Goal: Answer question/provide support: Share knowledge or assist other users

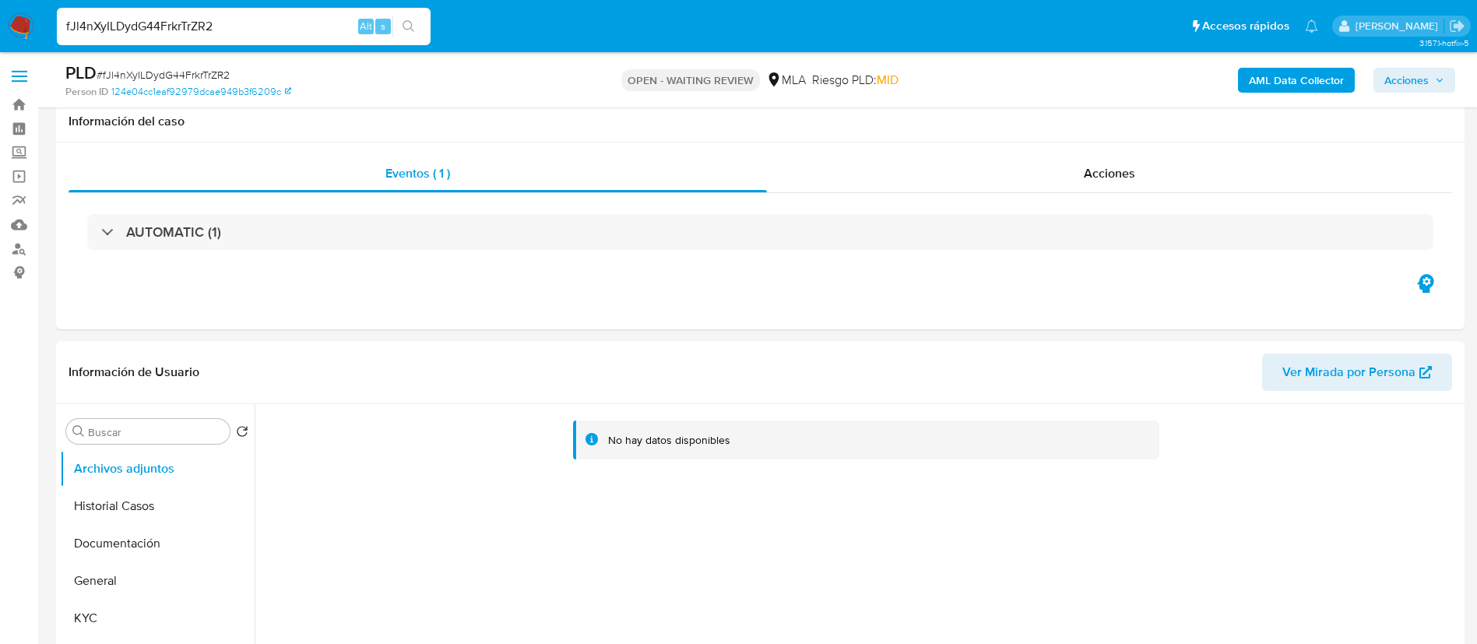
select select "10"
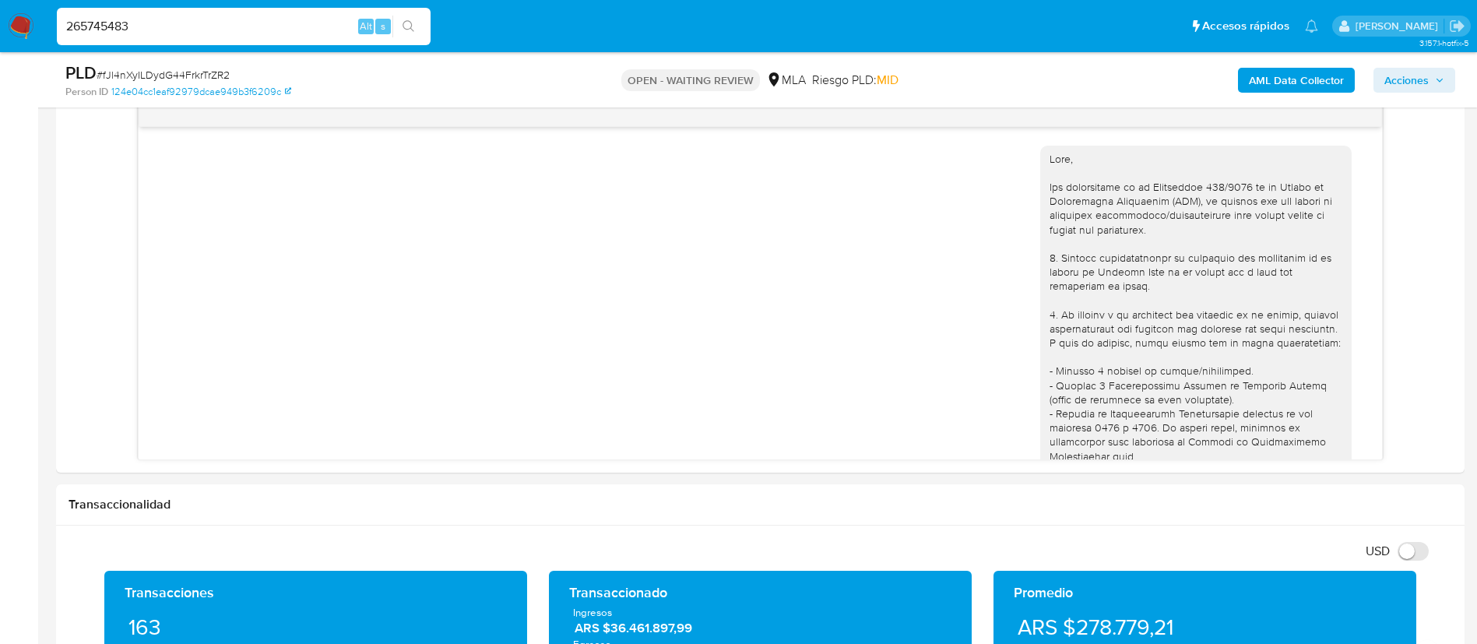
scroll to position [2621, 0]
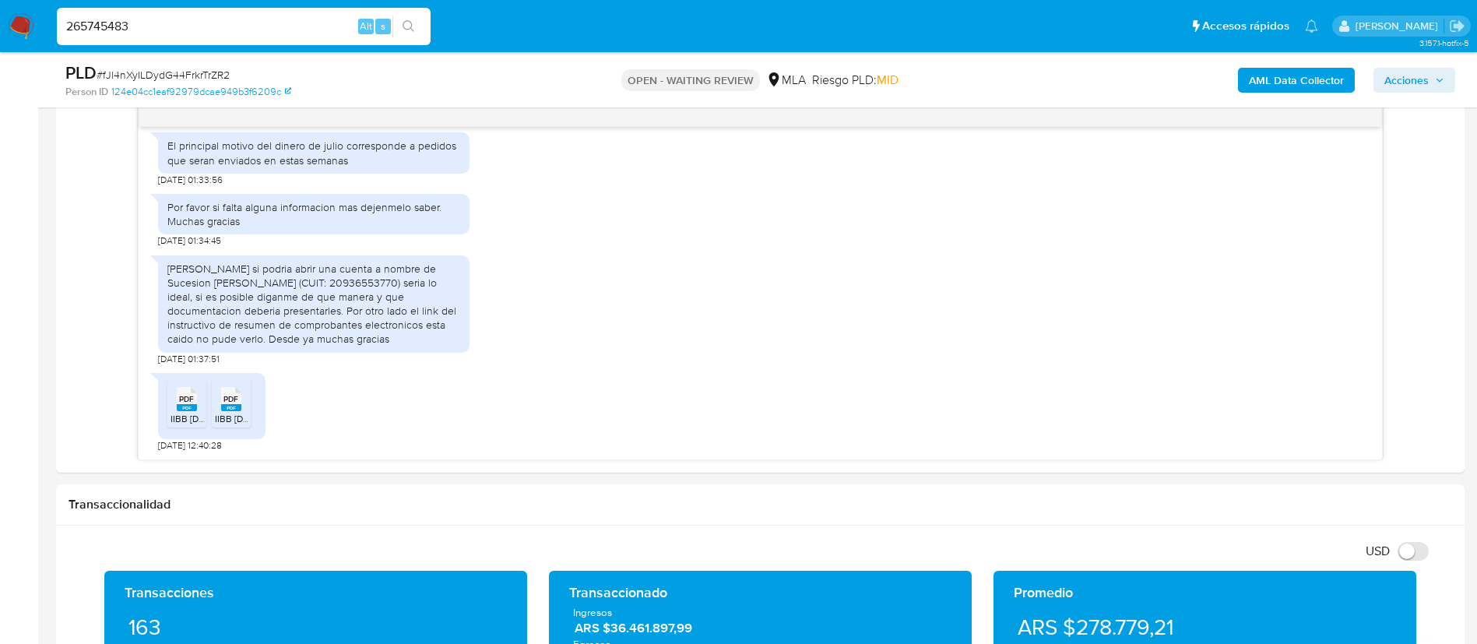
click at [426, 36] on input "265745483" at bounding box center [244, 26] width 374 height 20
click at [409, 33] on button "search-icon" at bounding box center [409, 27] width 32 height 22
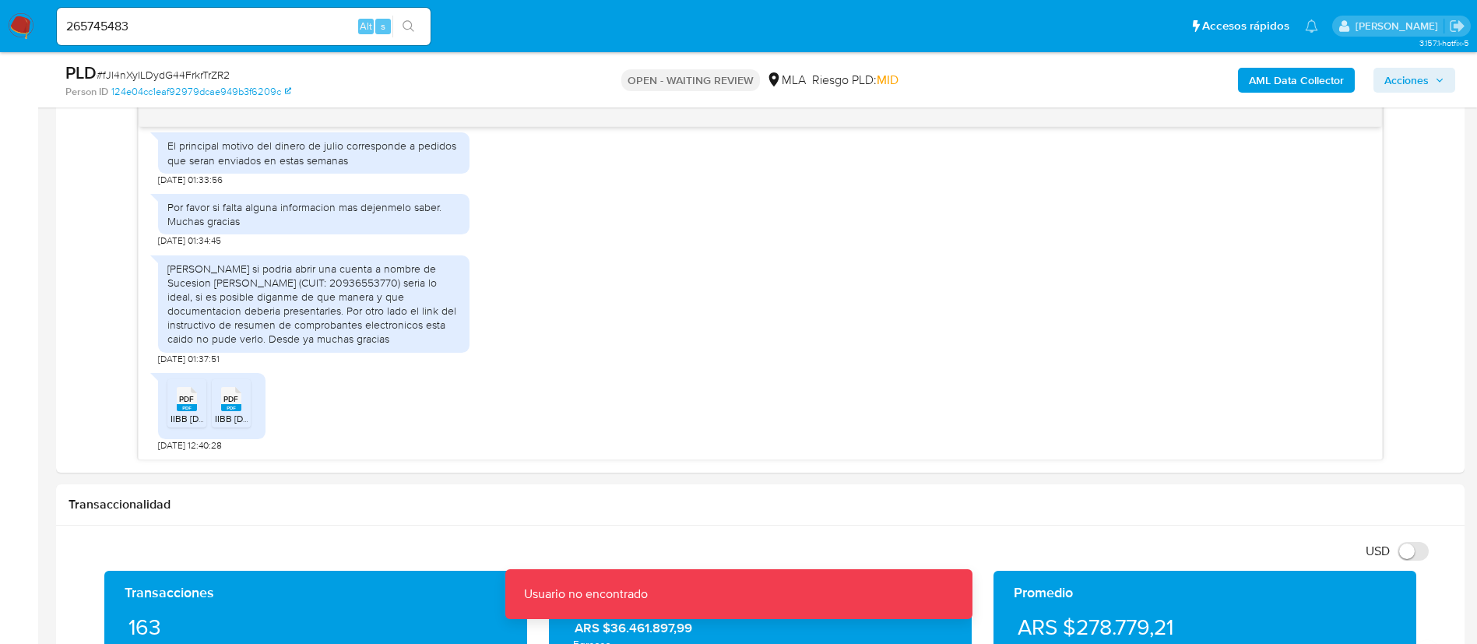
click at [340, 26] on input "265745483" at bounding box center [244, 26] width 374 height 20
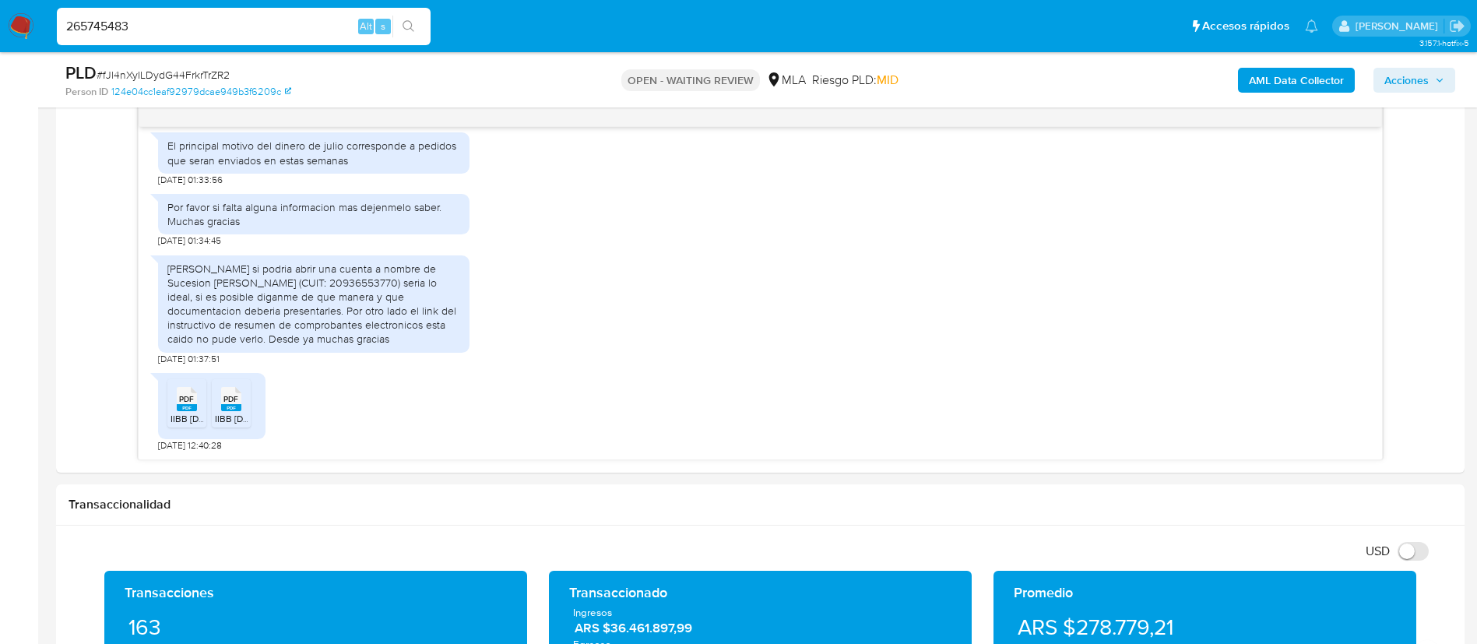
type input "265745483"
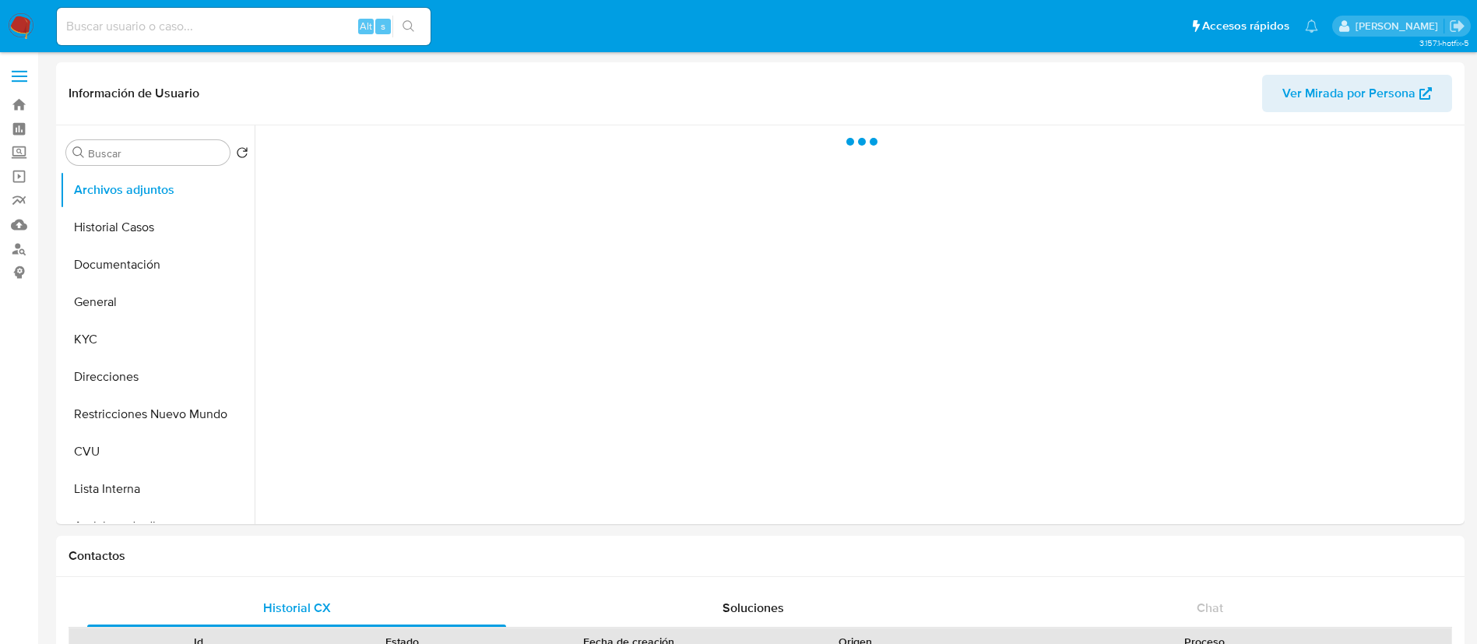
select select "10"
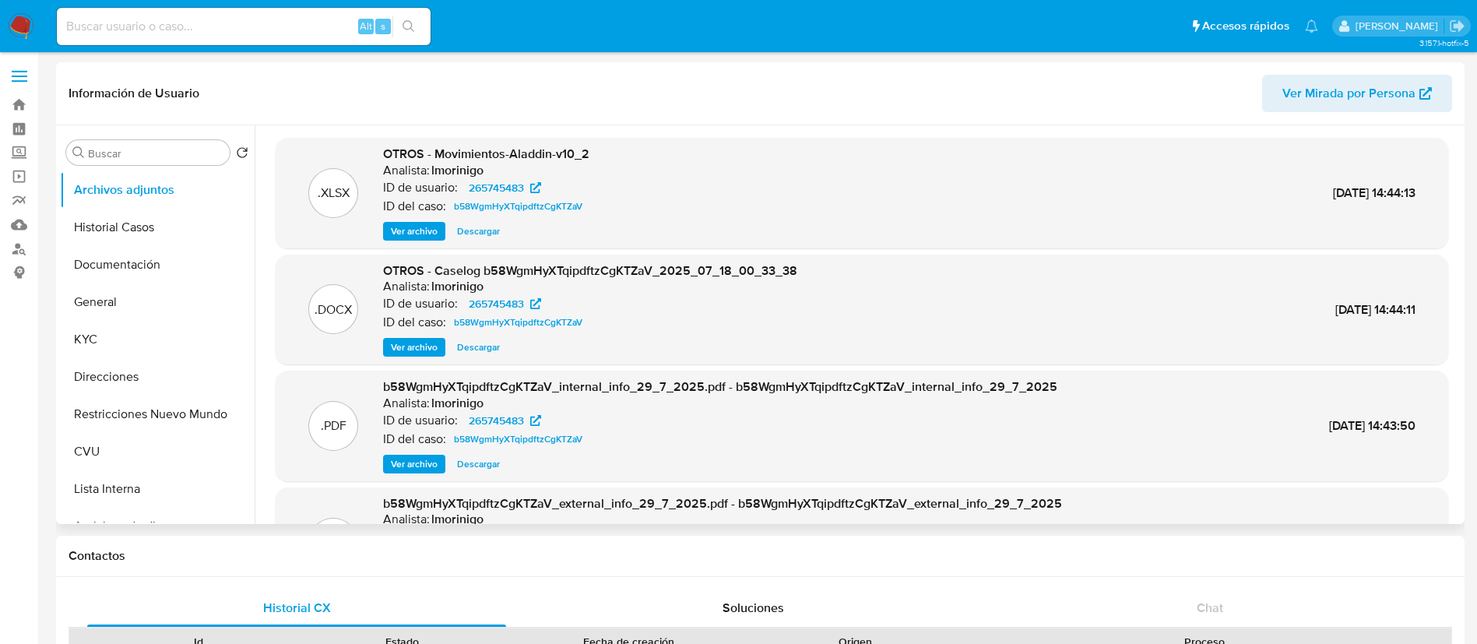
click at [406, 347] on span "Ver archivo" at bounding box center [414, 348] width 47 height 16
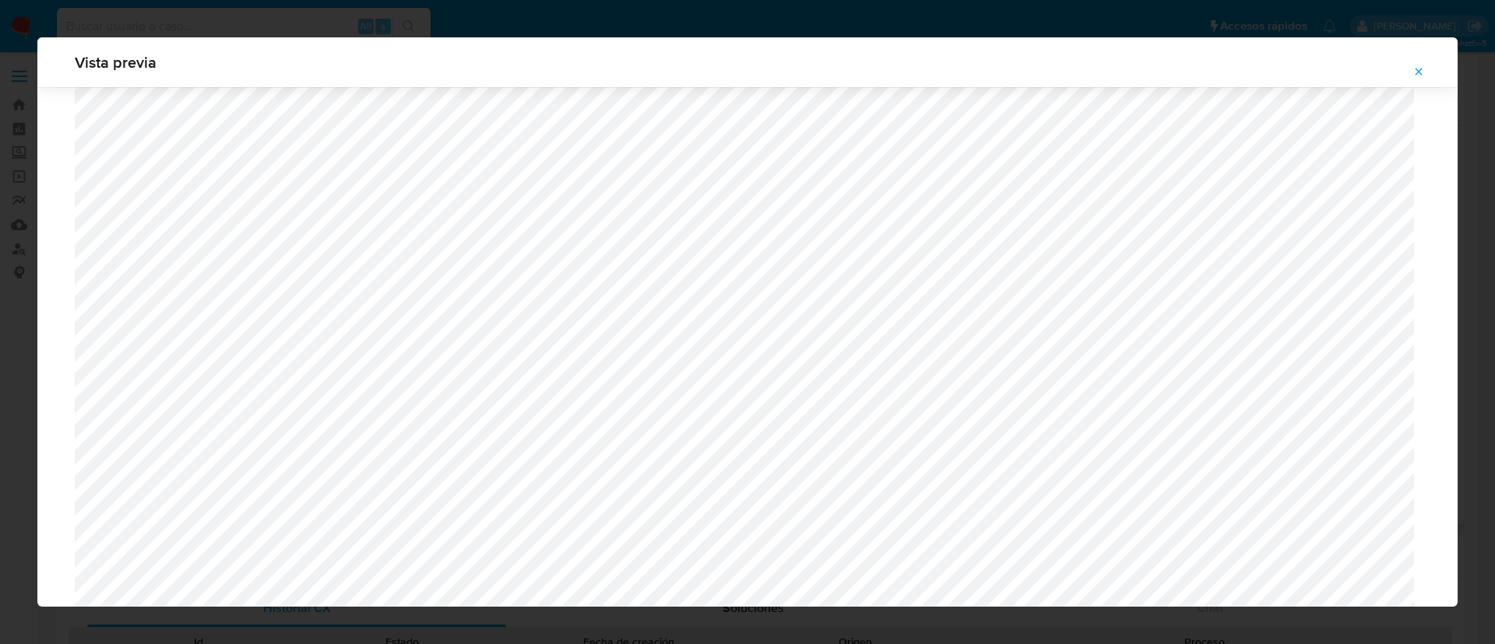
scroll to position [1020, 0]
click at [1425, 69] on button "Attachment preview" at bounding box center [1419, 71] width 34 height 25
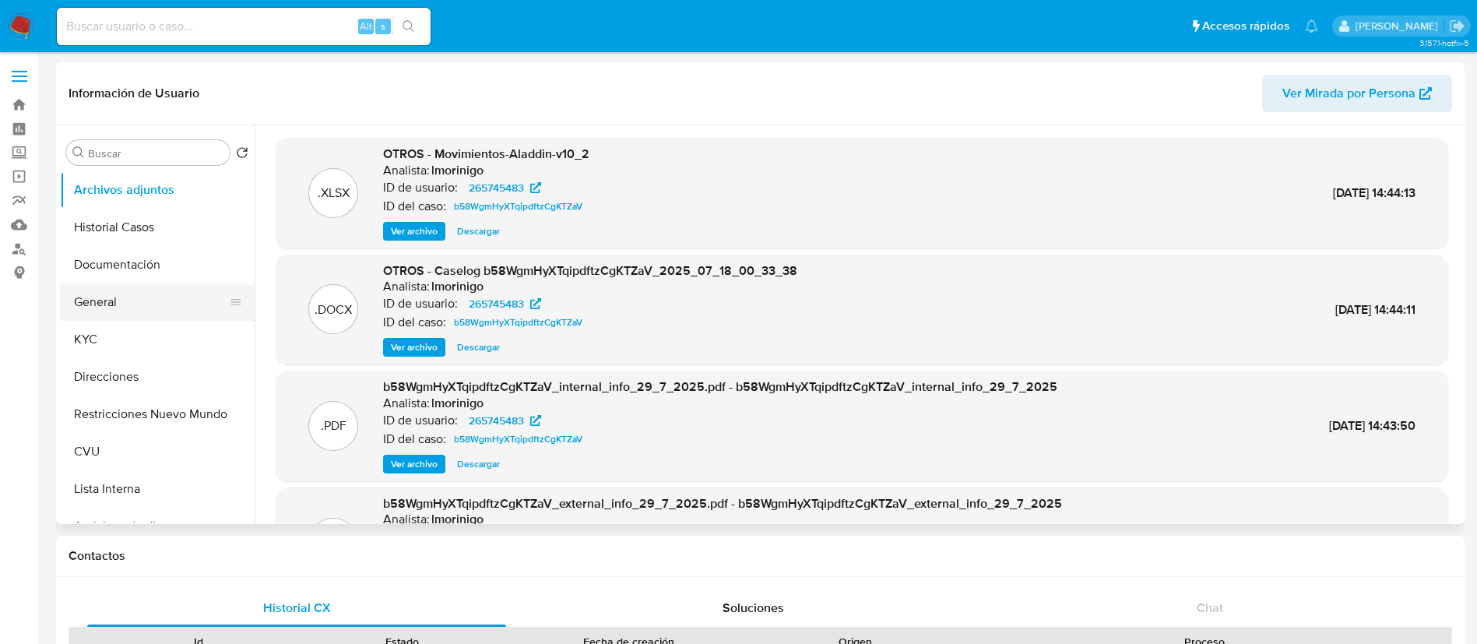
click at [129, 299] on button "General" at bounding box center [151, 301] width 182 height 37
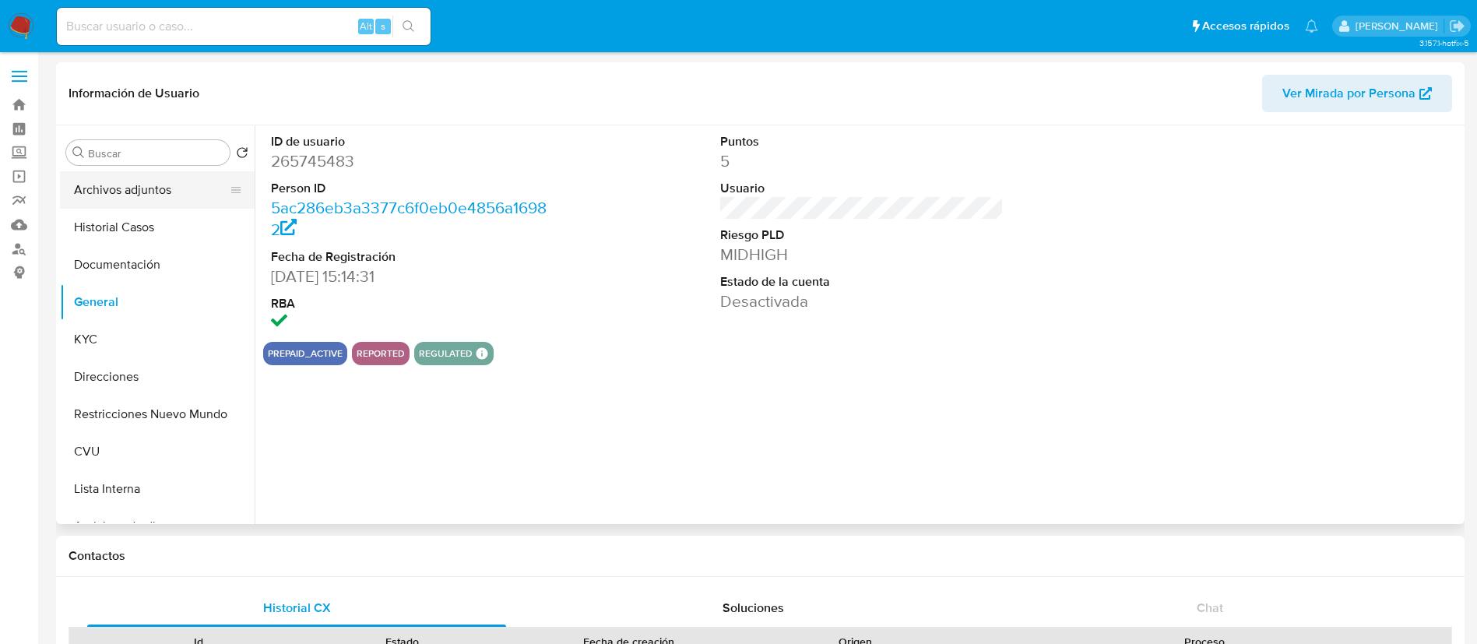
click at [139, 188] on button "Archivos adjuntos" at bounding box center [151, 189] width 182 height 37
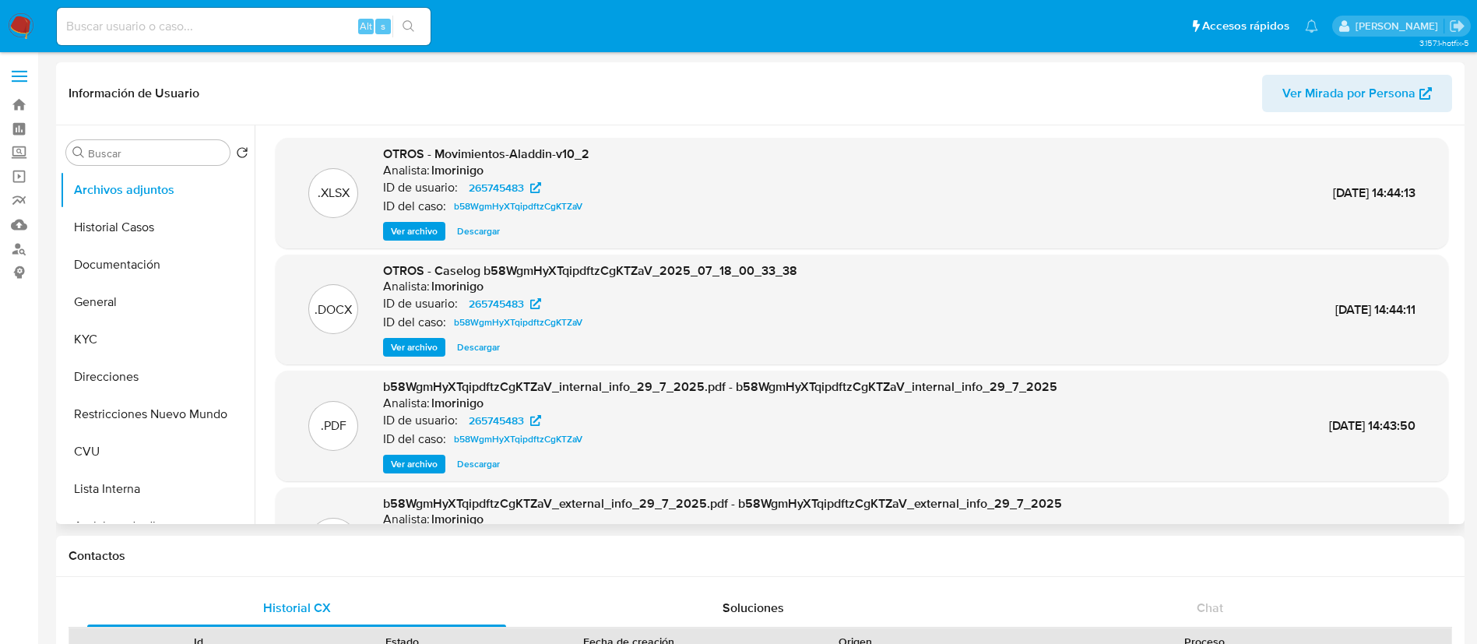
click at [415, 359] on div ".DOCX OTROS - Caselog b58WgmHyXTqipdftzCgKTZaV_2025_07_18_00_33_38 Analista: lm…" at bounding box center [862, 310] width 1173 height 111
click at [411, 343] on span "Ver archivo" at bounding box center [414, 348] width 47 height 16
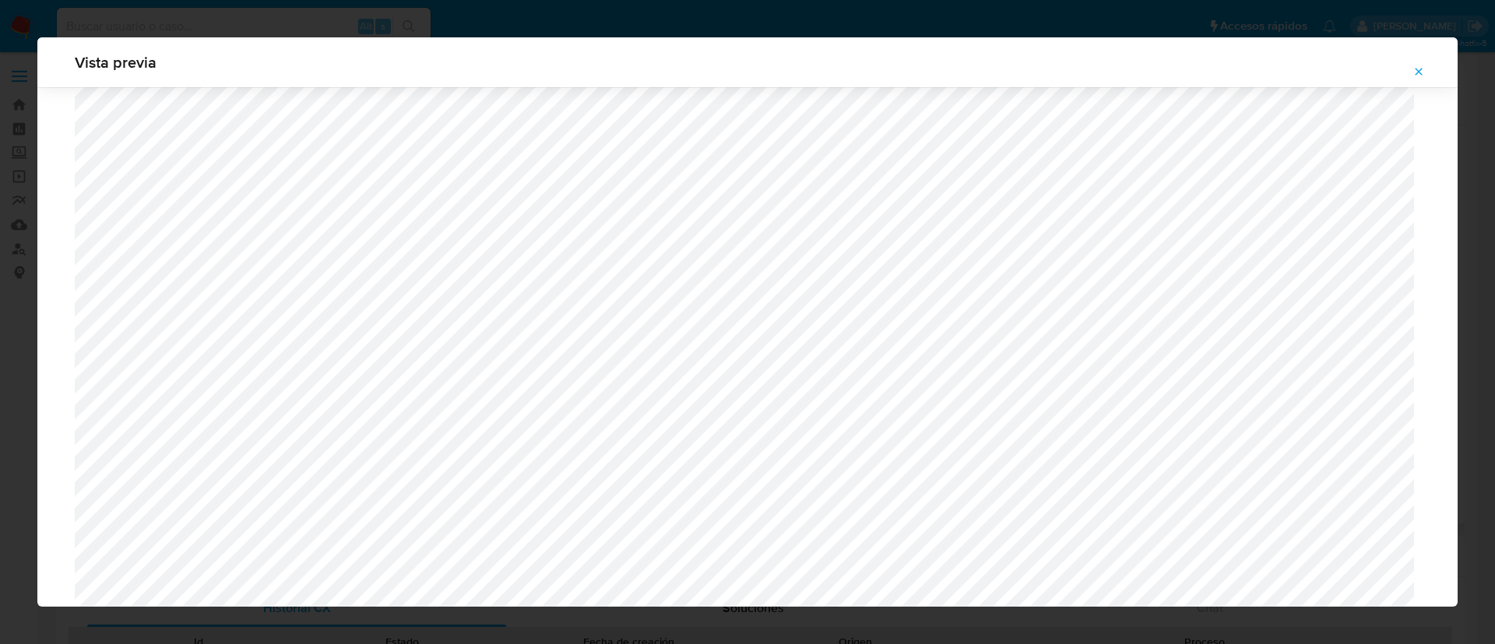
scroll to position [553, 0]
click at [1416, 70] on icon "Attachment preview" at bounding box center [1419, 71] width 12 height 12
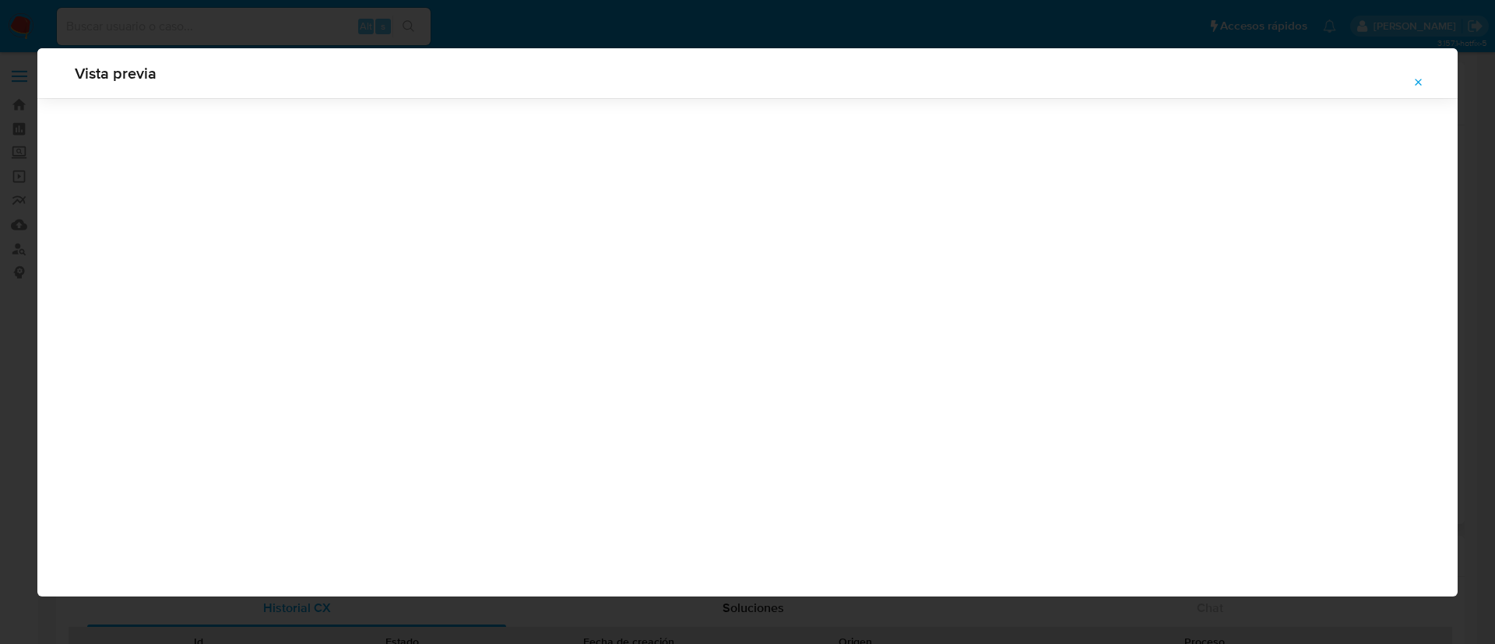
scroll to position [0, 0]
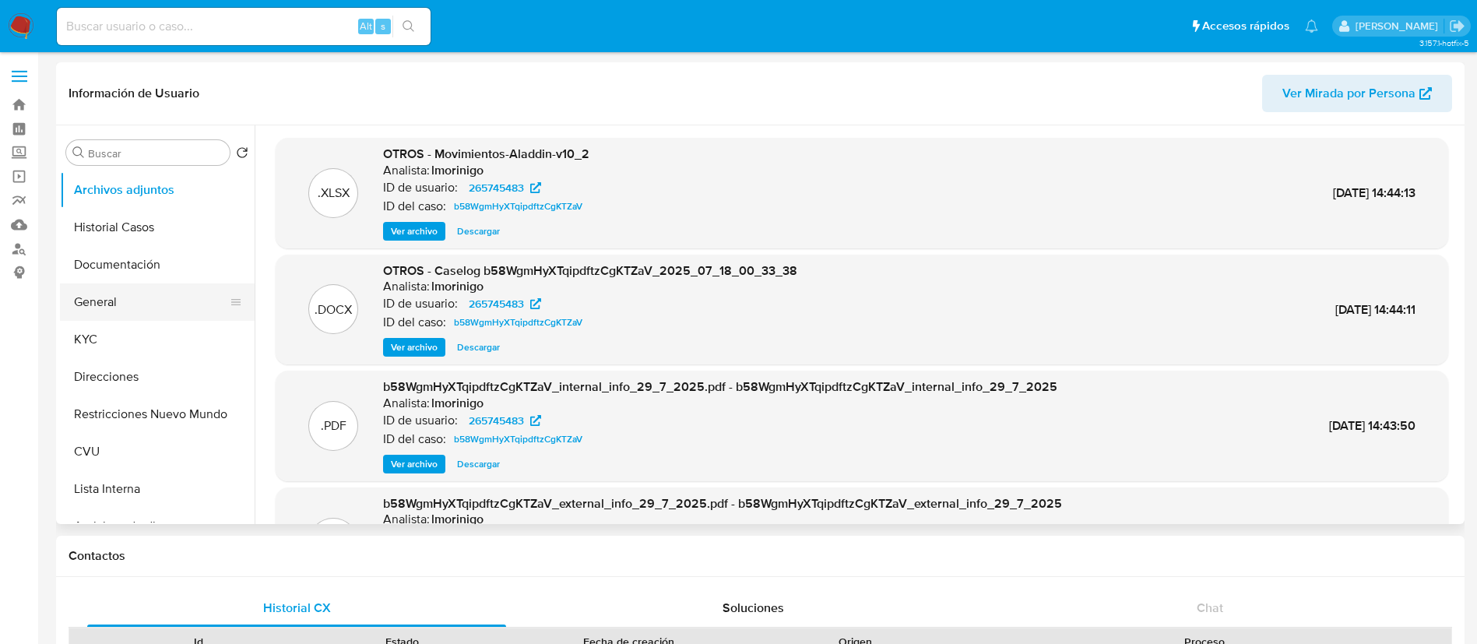
click at [104, 308] on button "General" at bounding box center [151, 301] width 182 height 37
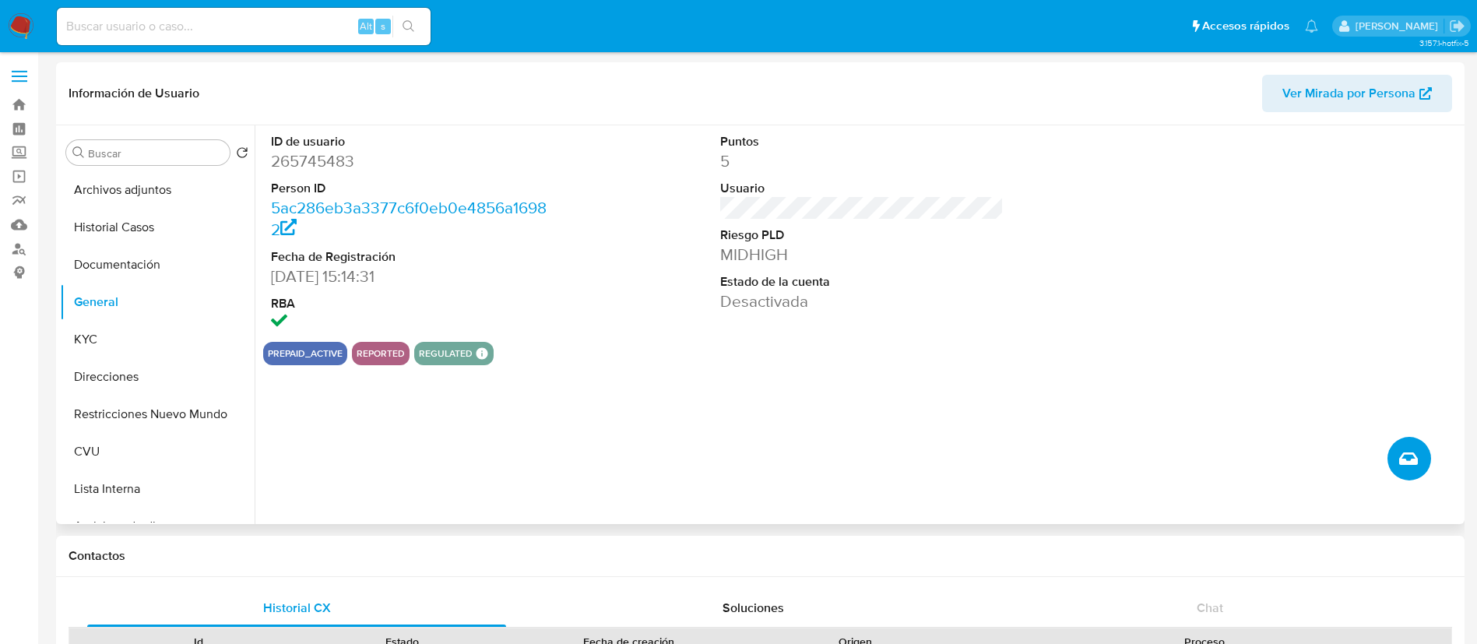
click at [1416, 467] on span "Crear caso manual" at bounding box center [1408, 458] width 19 height 19
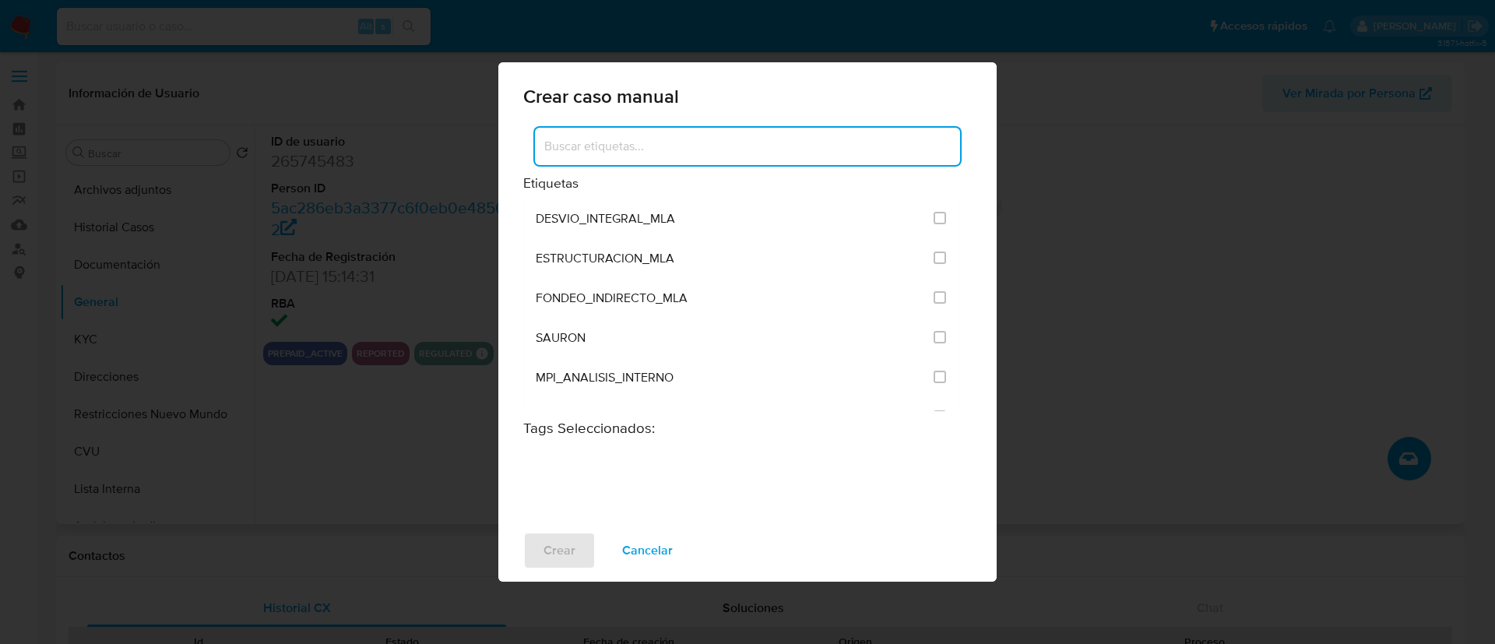
scroll to position [3178, 0]
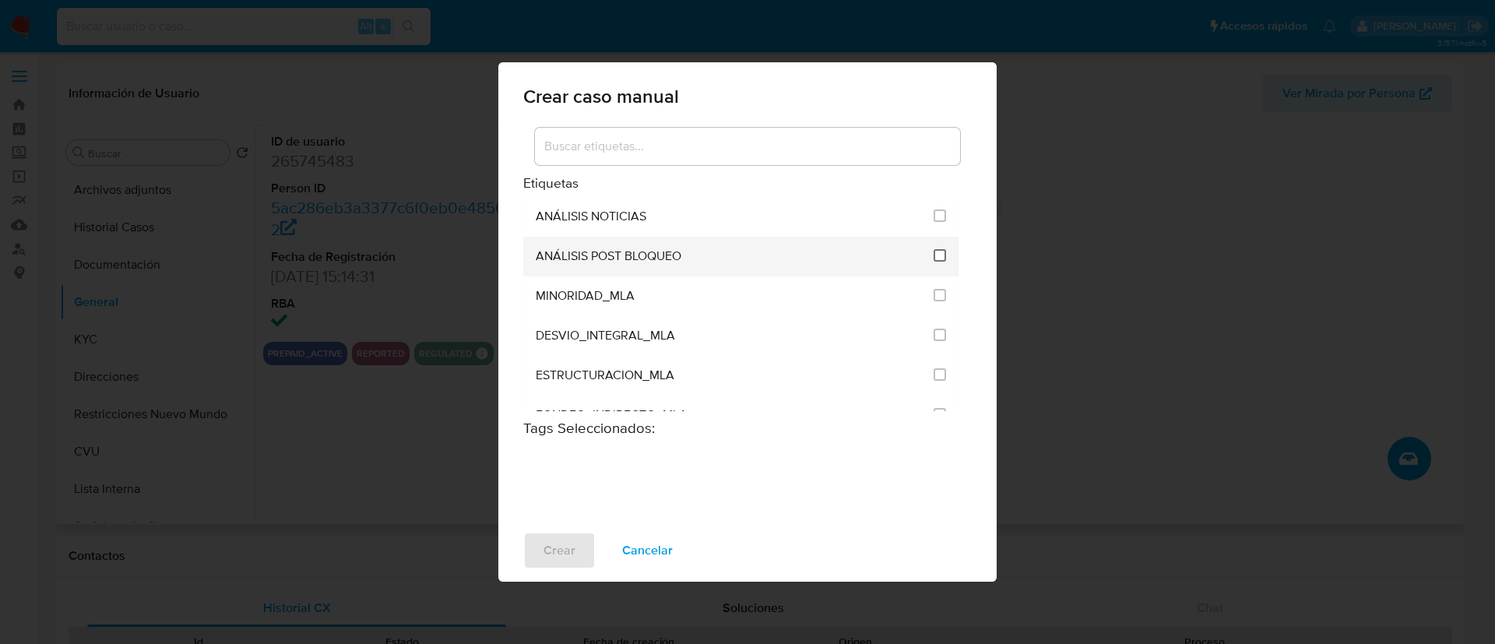
click at [938, 255] on input "3249" at bounding box center [940, 255] width 12 height 12
checkbox input "true"
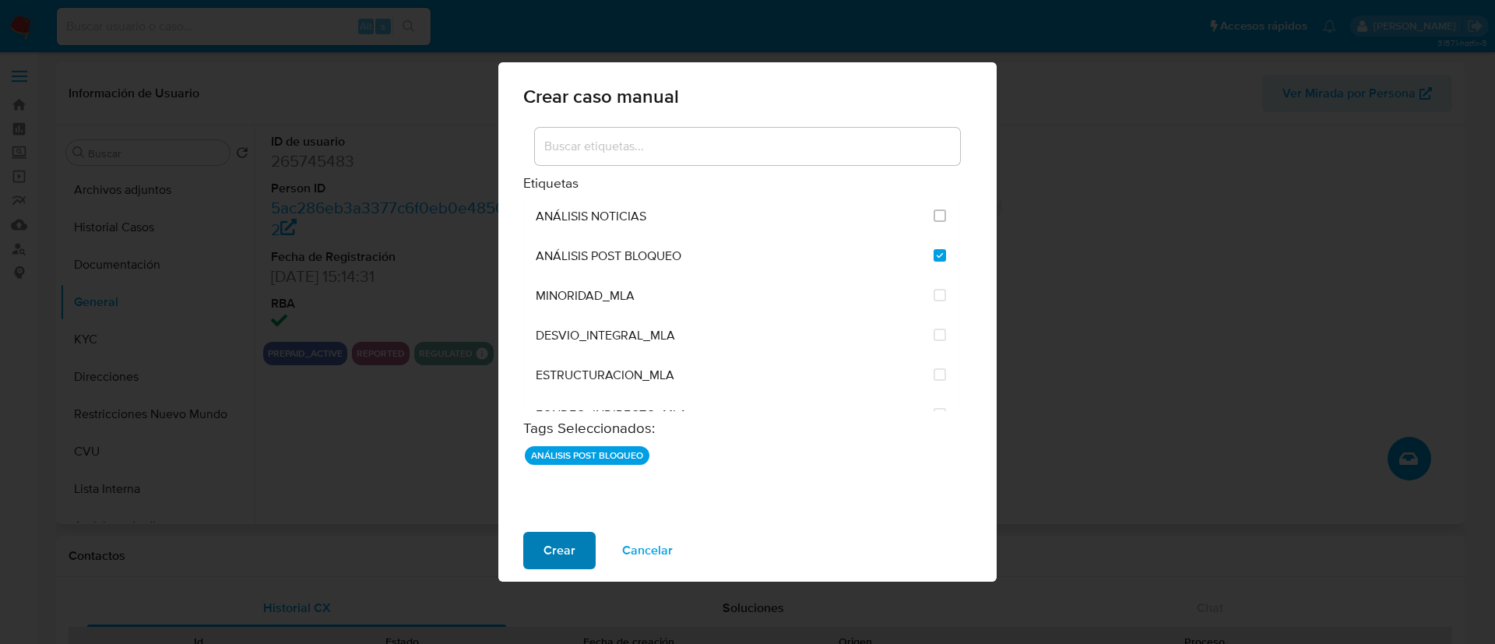
click at [567, 556] on span "Crear" at bounding box center [560, 550] width 32 height 34
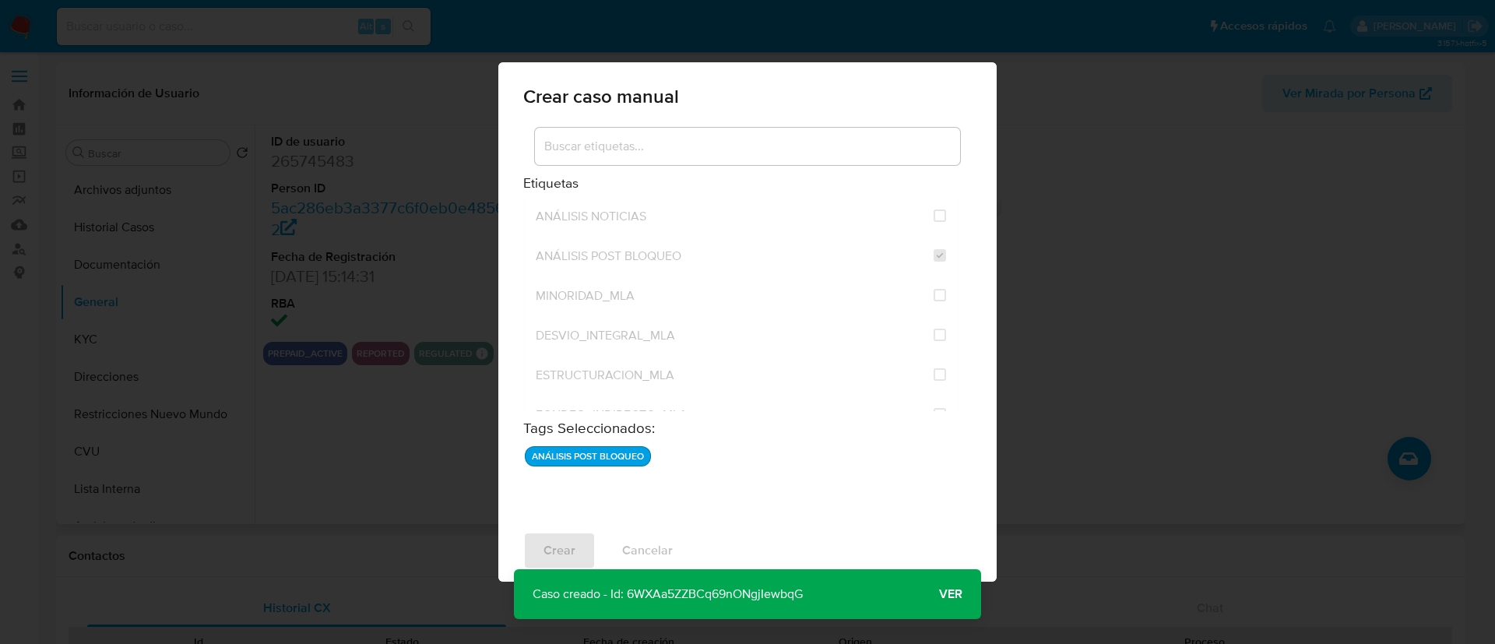
click at [952, 594] on span "Ver" at bounding box center [950, 594] width 23 height 0
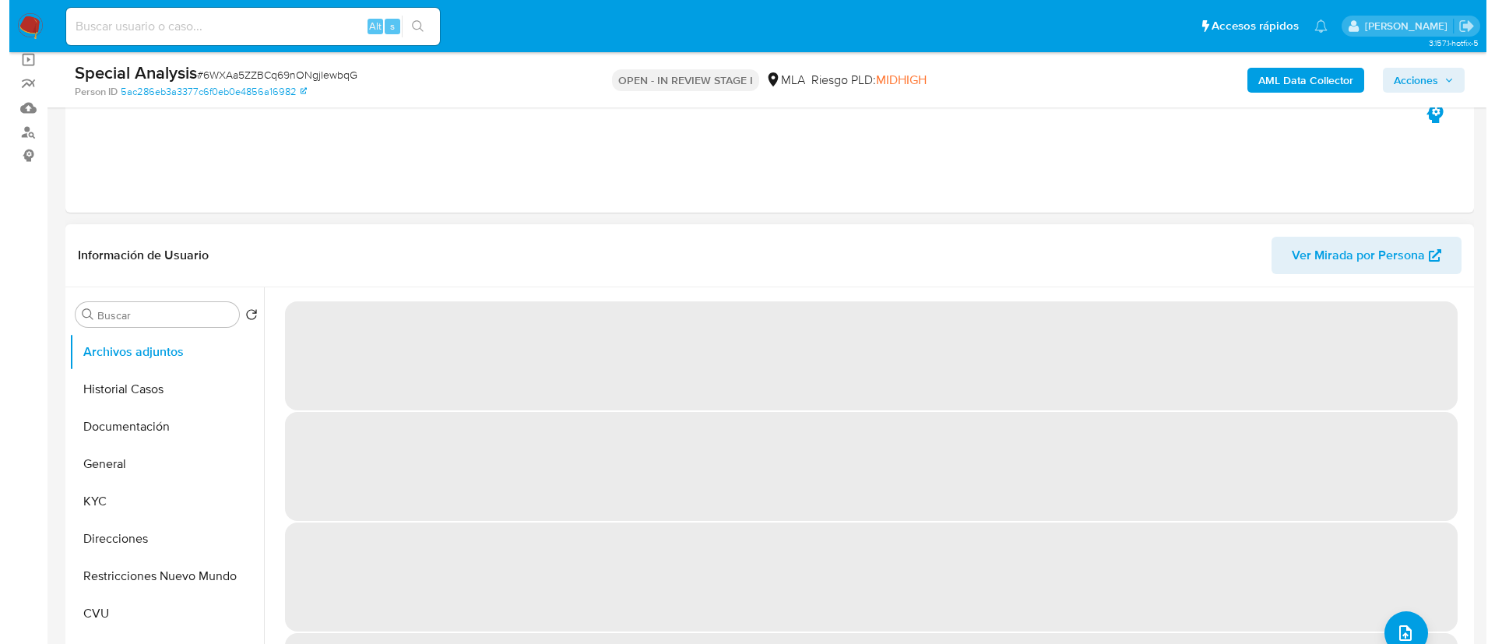
scroll to position [234, 0]
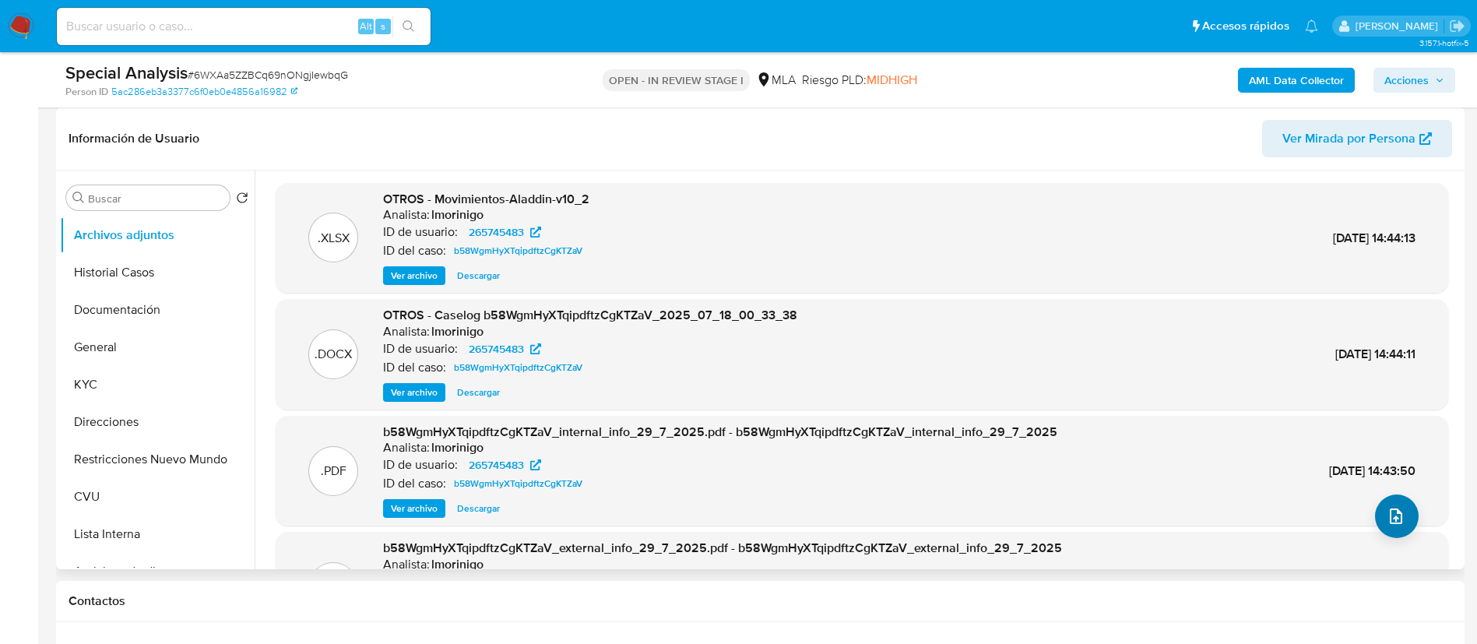
select select "10"
click at [1387, 516] on icon "upload-file" at bounding box center [1396, 516] width 19 height 19
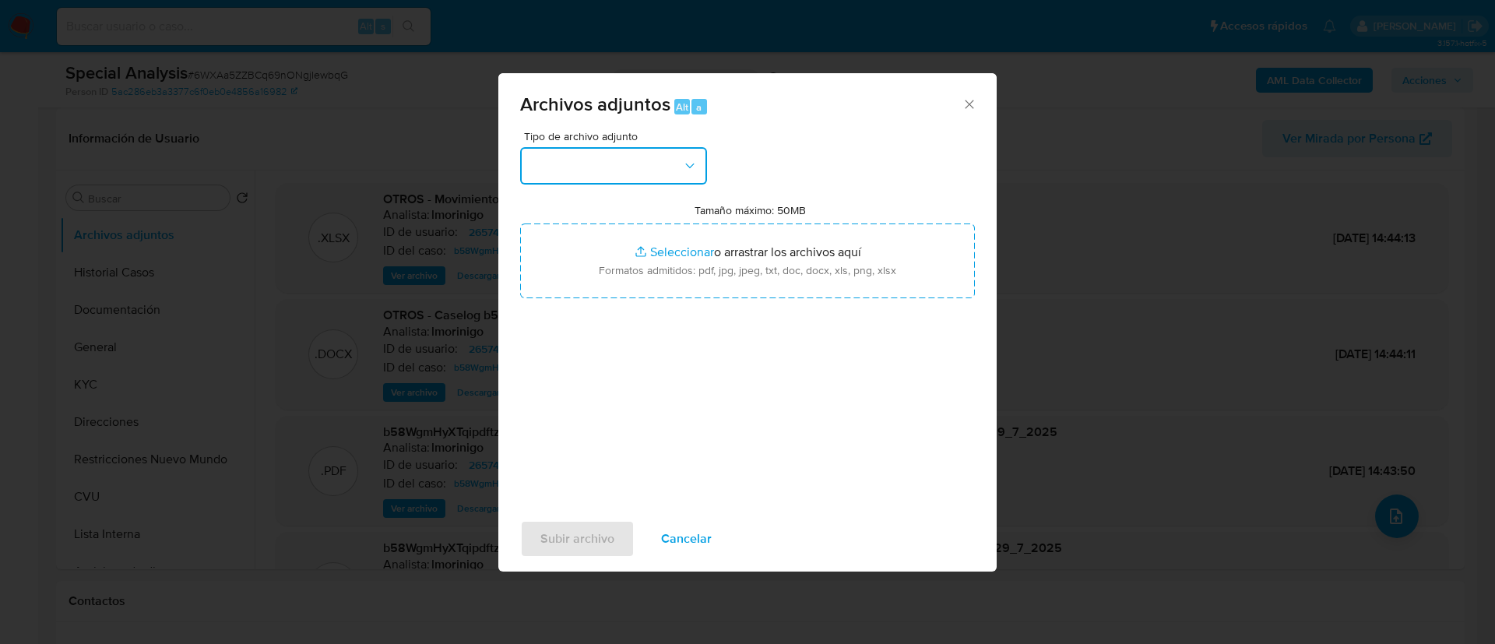
click at [593, 163] on button "button" at bounding box center [613, 165] width 187 height 37
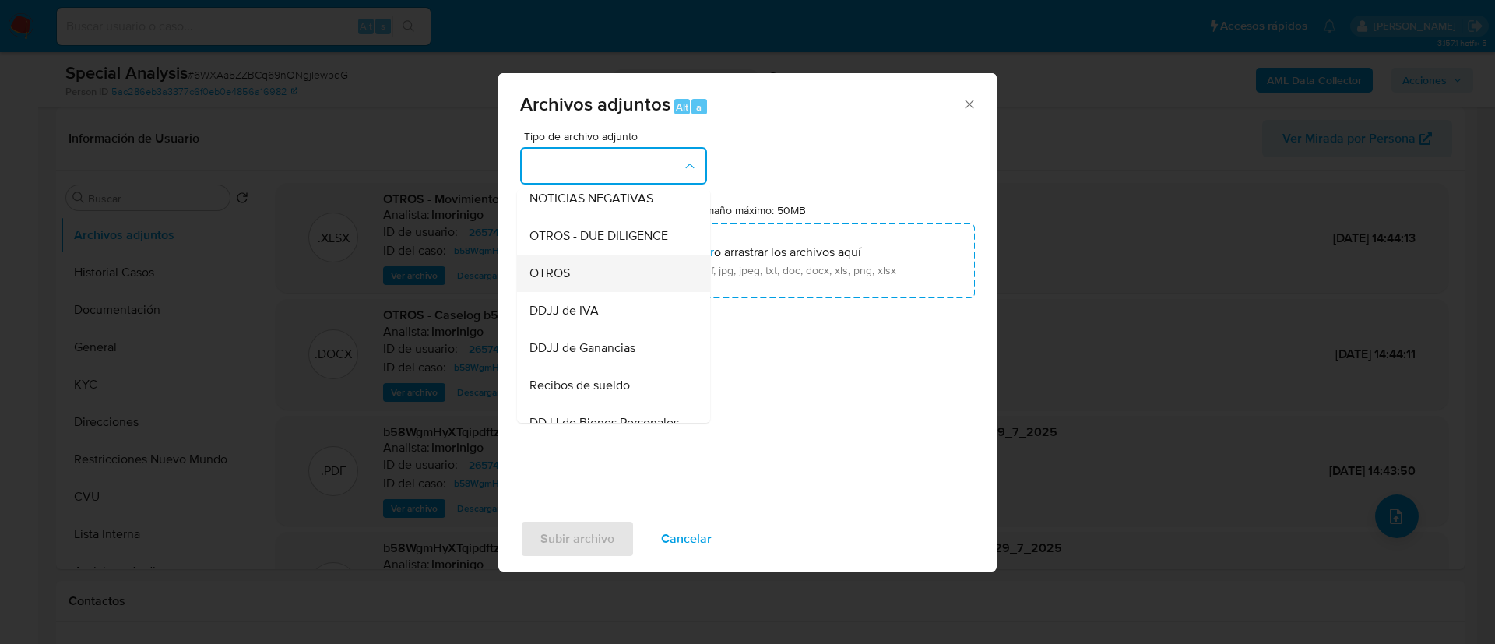
click at [608, 276] on div "OTROS" at bounding box center [609, 273] width 159 height 37
click at [608, 276] on input "Tamaño máximo: 50MB Seleccionar archivos" at bounding box center [747, 261] width 455 height 75
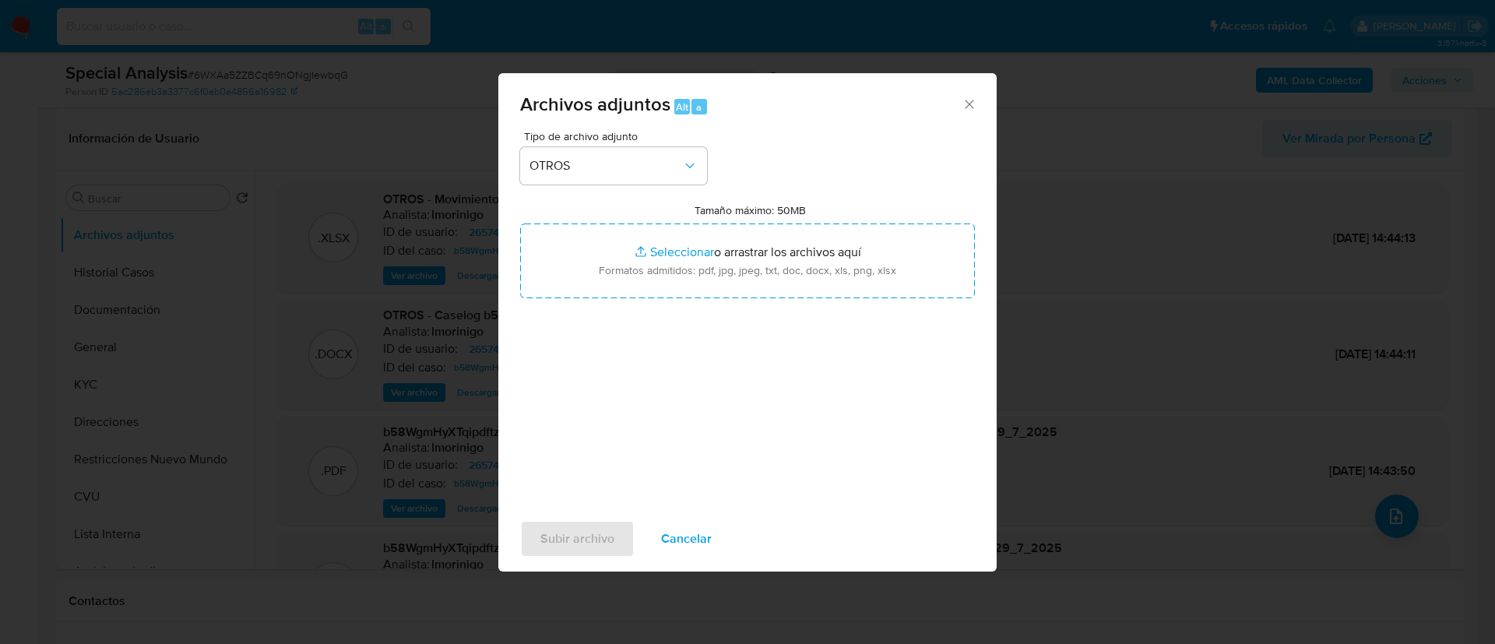
type input "C:\fakepath\20250722_1842322.jpg"
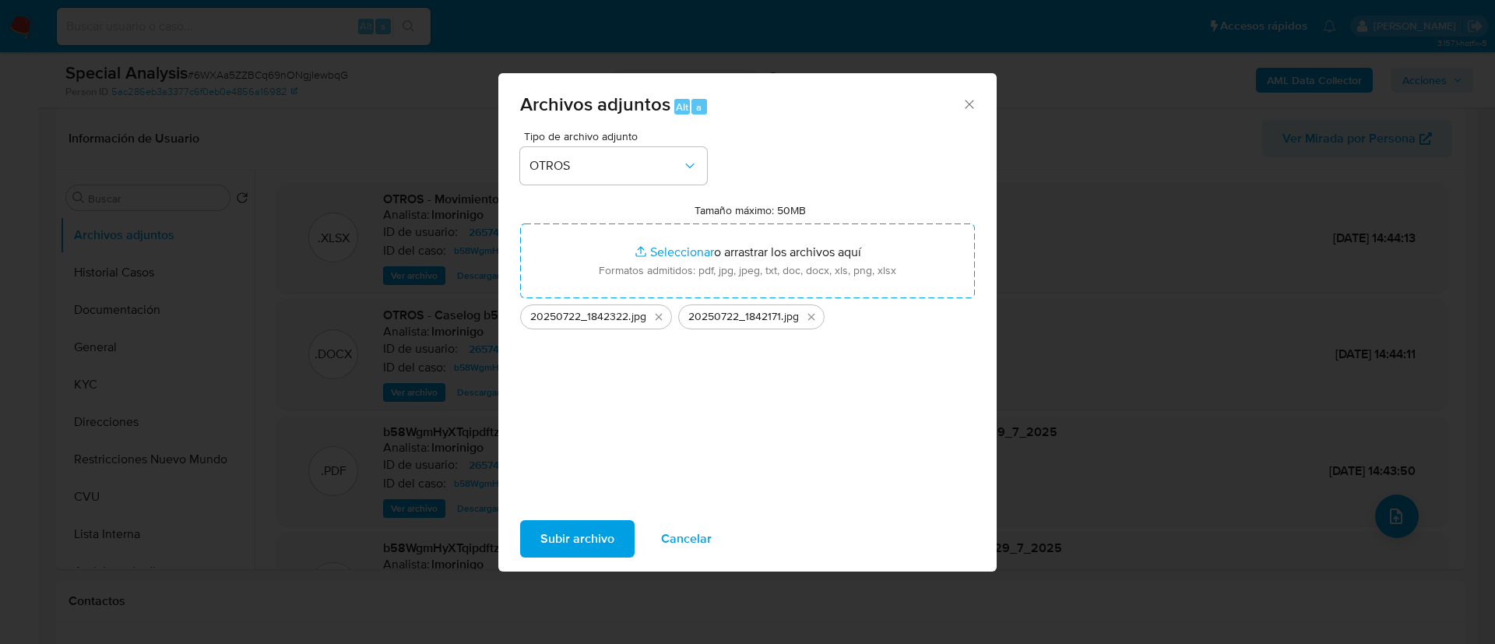
click at [586, 533] on span "Subir archivo" at bounding box center [577, 539] width 74 height 34
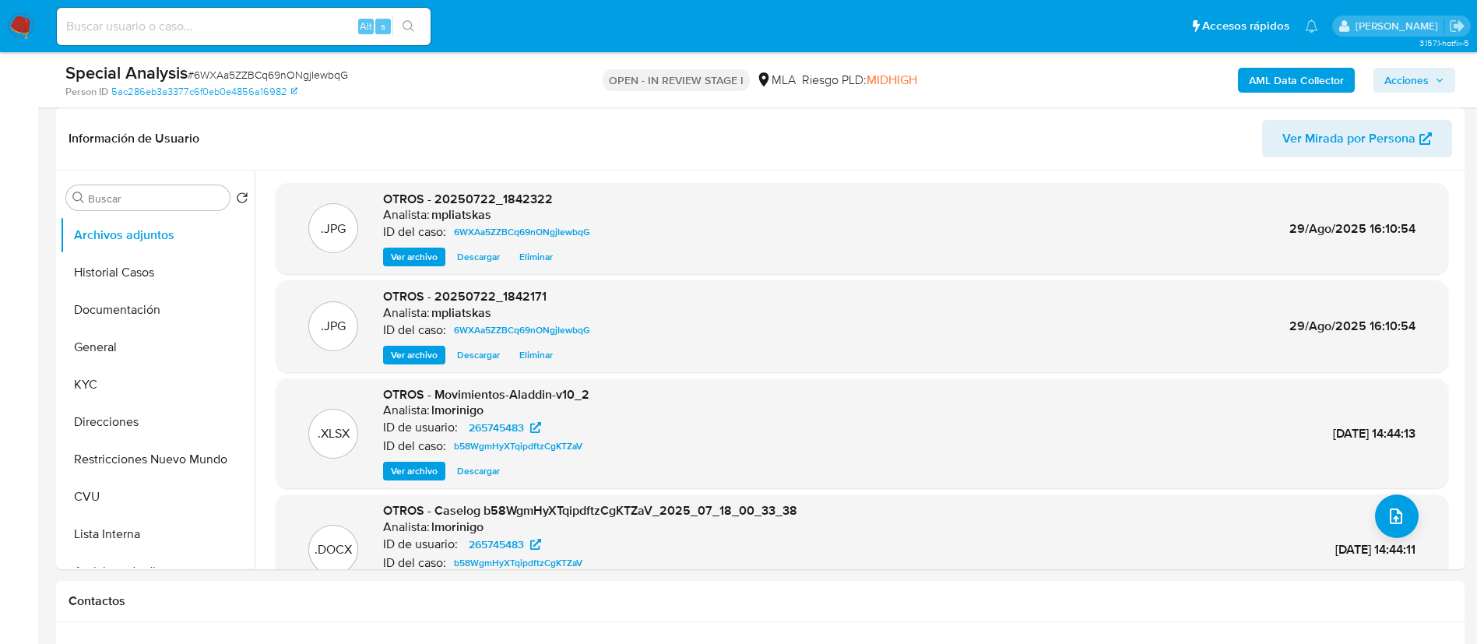
click at [1414, 71] on span "Acciones" at bounding box center [1407, 80] width 44 height 25
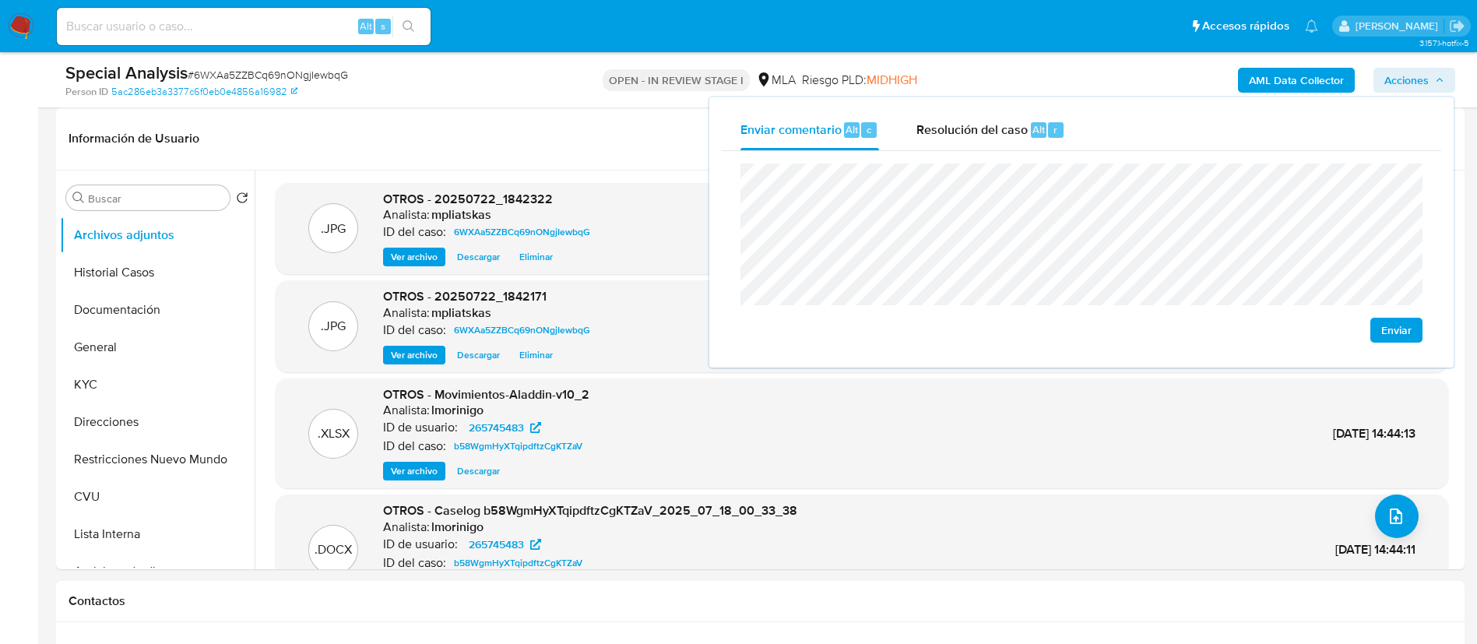
click at [0, 0] on lt-strong "ripción" at bounding box center [0, 0] width 0 height 0
click at [1011, 130] on span "Resolución del caso" at bounding box center [972, 129] width 111 height 18
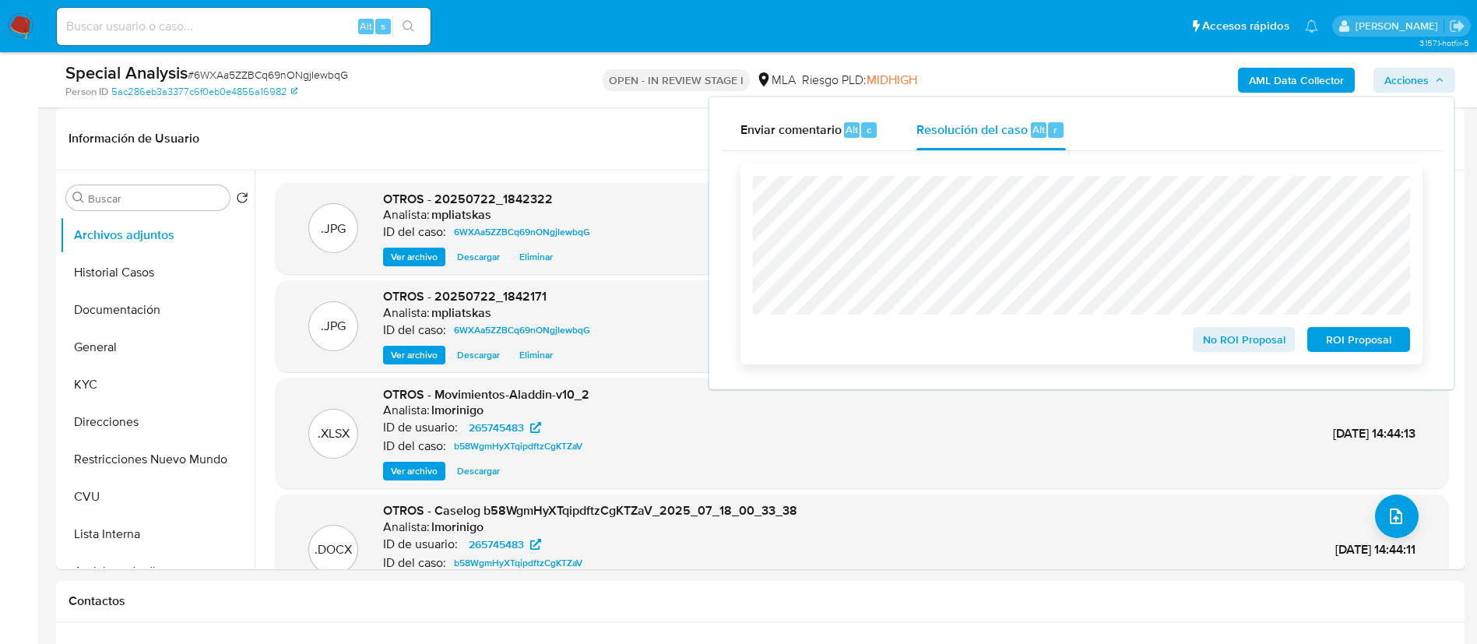
click at [1230, 345] on span "No ROI Proposal" at bounding box center [1244, 340] width 81 height 22
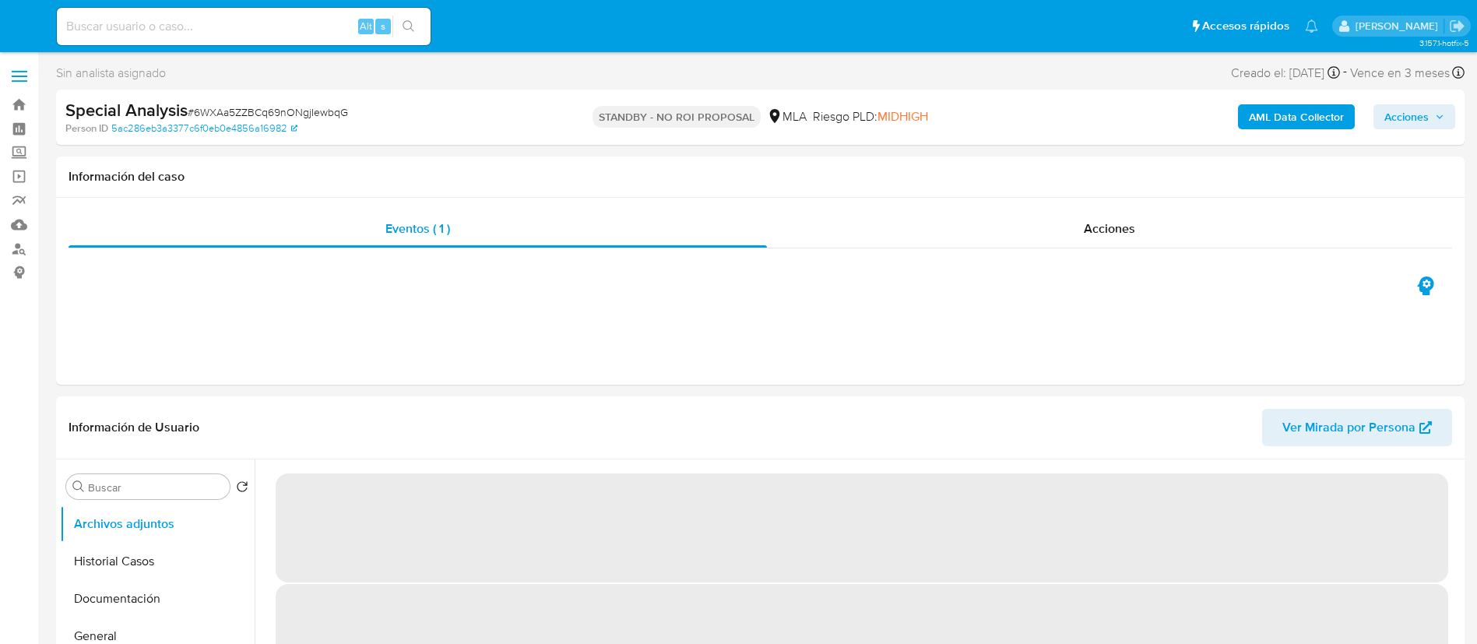
select select "10"
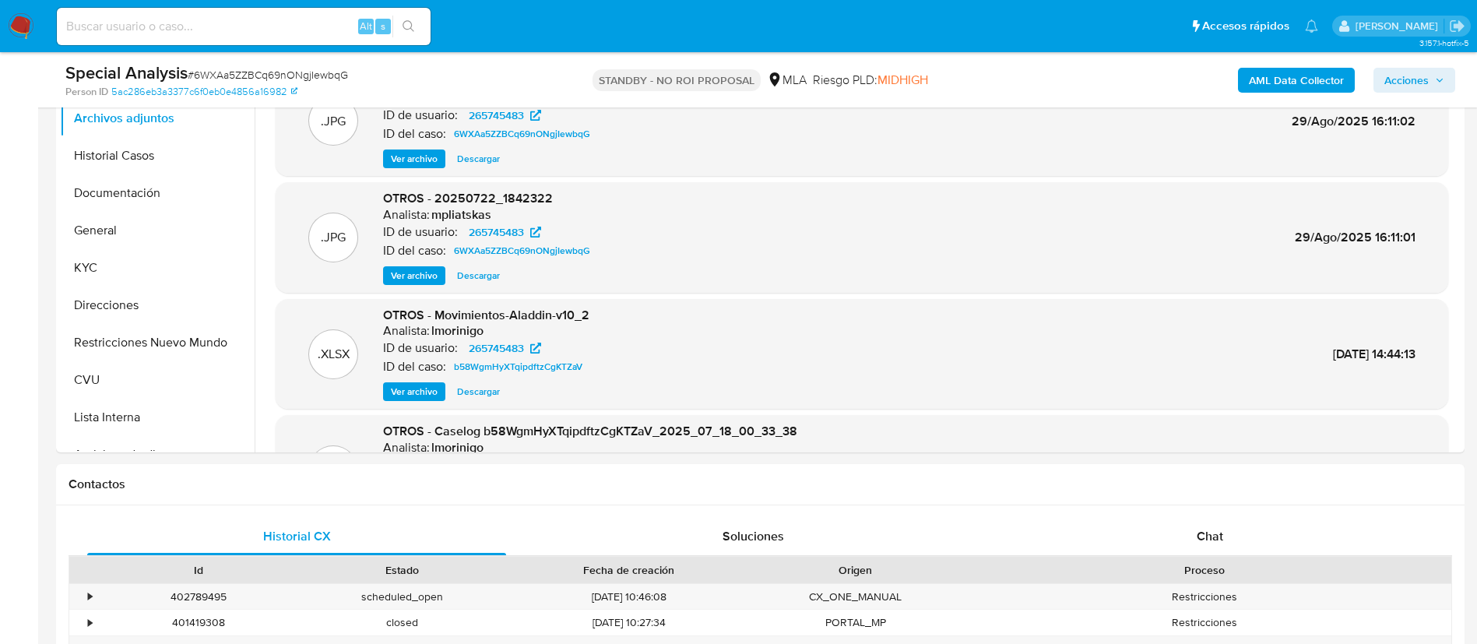
scroll to position [234, 0]
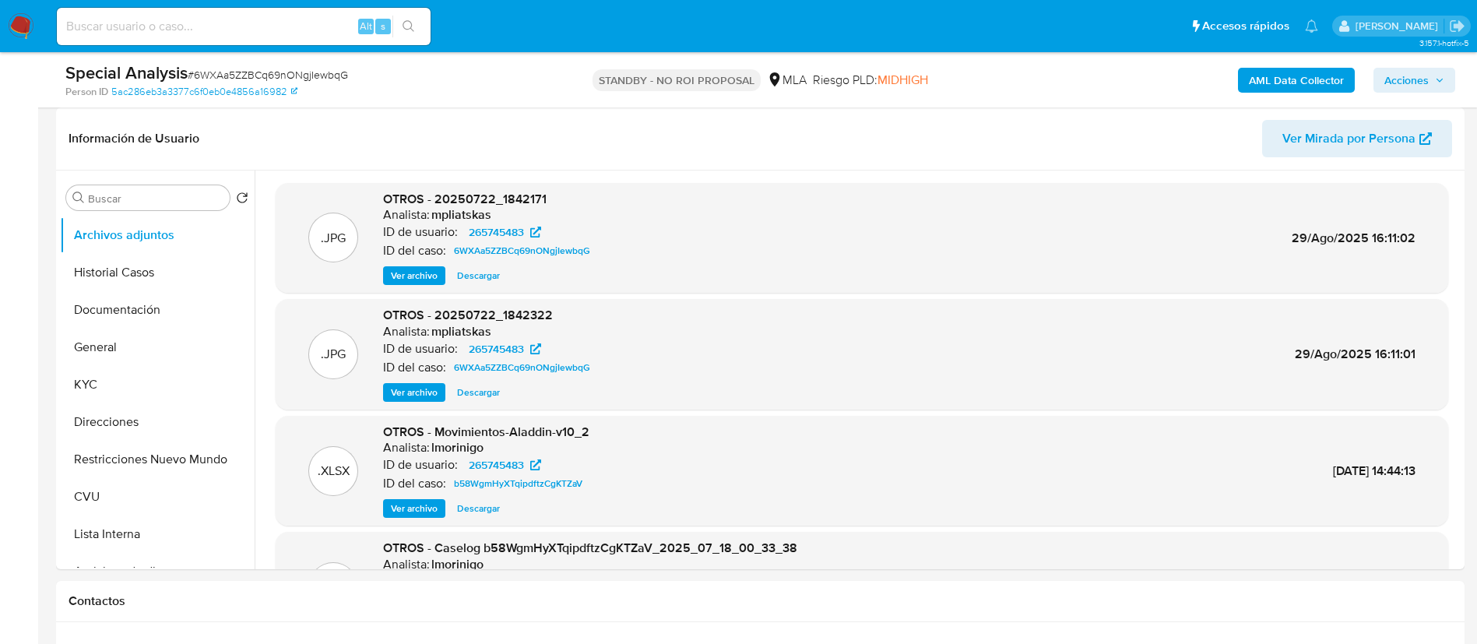
click at [25, 24] on img at bounding box center [21, 26] width 26 height 26
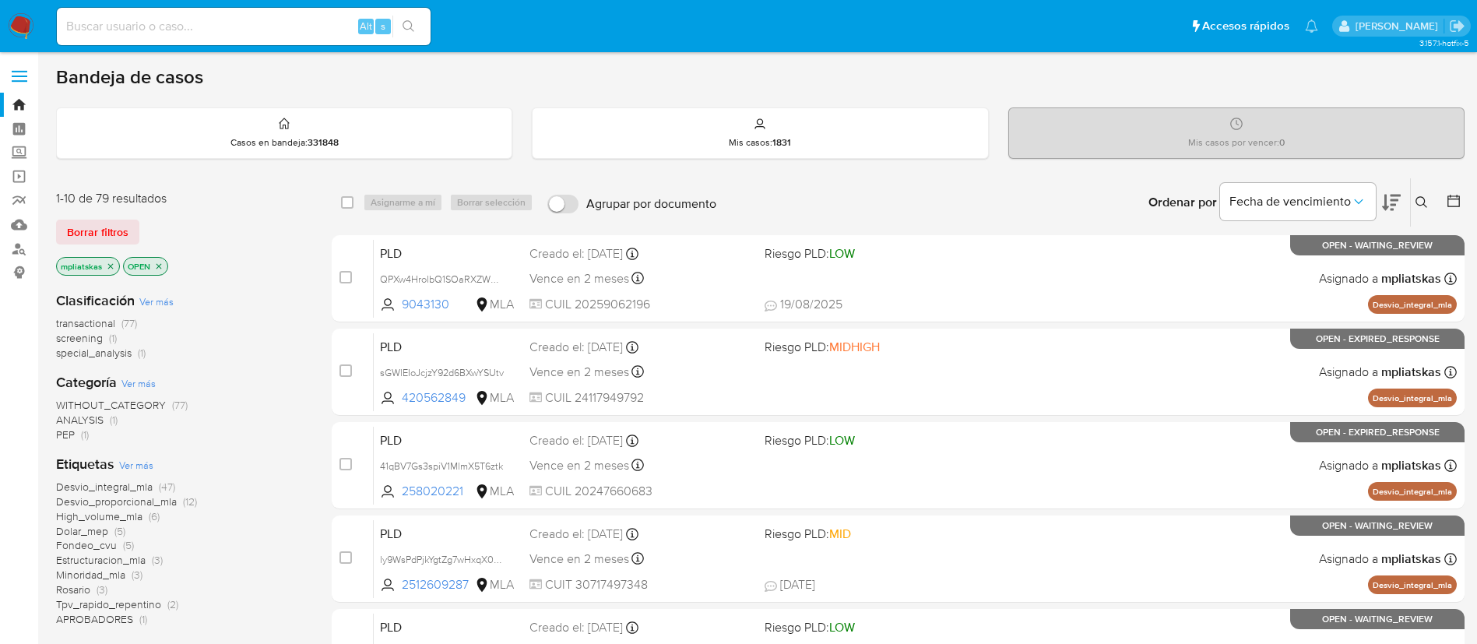
click at [24, 31] on img at bounding box center [21, 26] width 26 height 26
click at [312, 33] on input at bounding box center [244, 26] width 374 height 20
paste input "1425779067"
type input "1425779067"
click at [397, 26] on button "search-icon" at bounding box center [409, 27] width 32 height 22
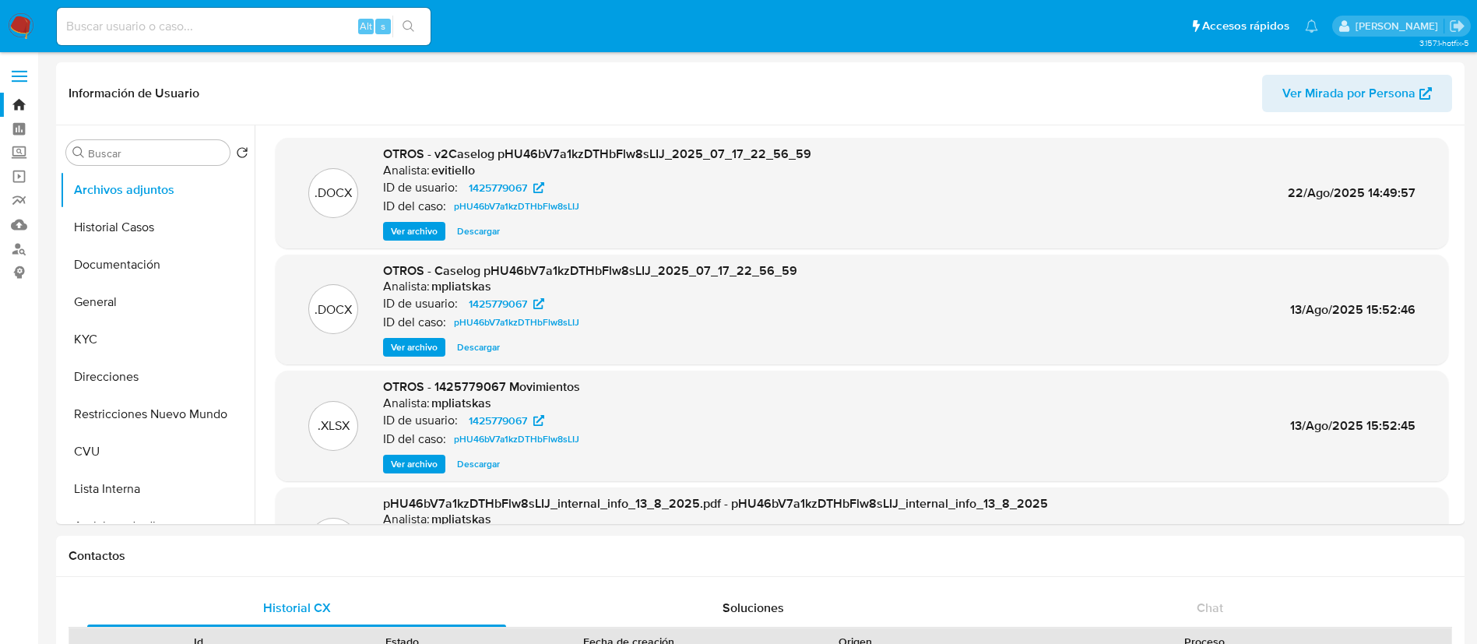
select select "10"
click at [410, 228] on span "Ver archivo" at bounding box center [414, 232] width 47 height 16
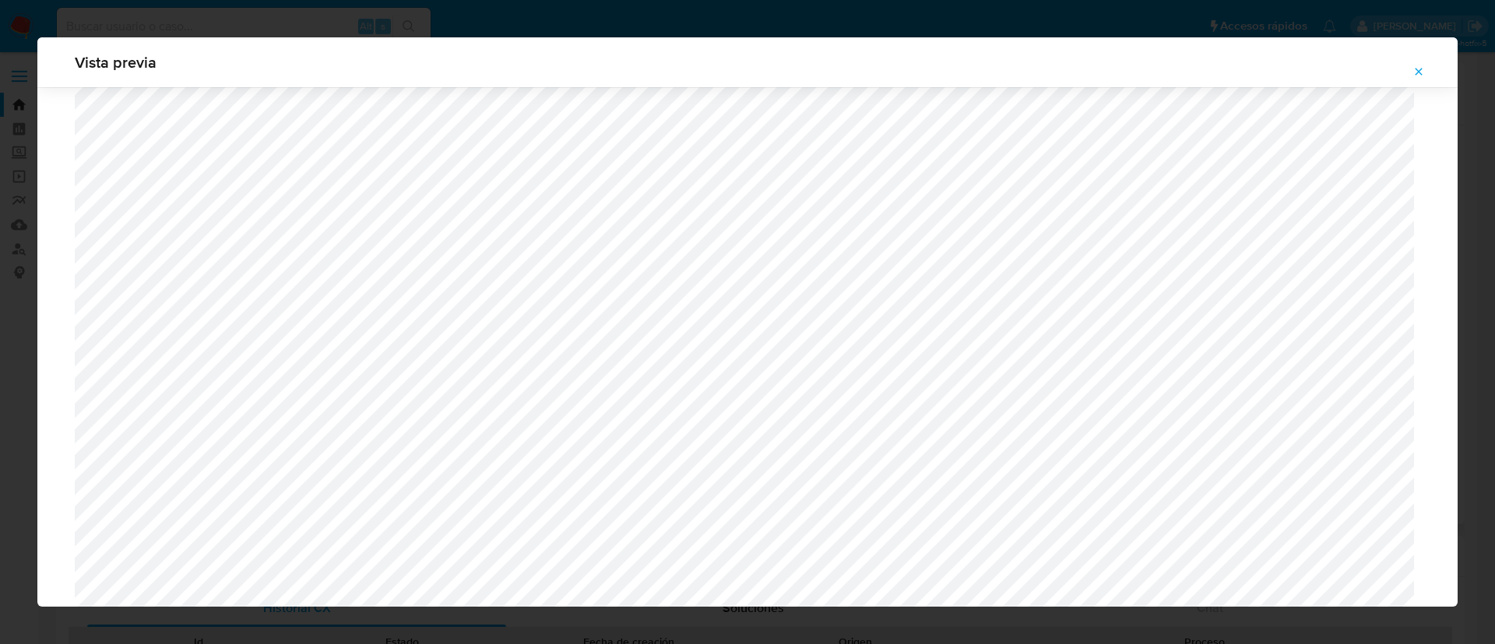
scroll to position [1248, 0]
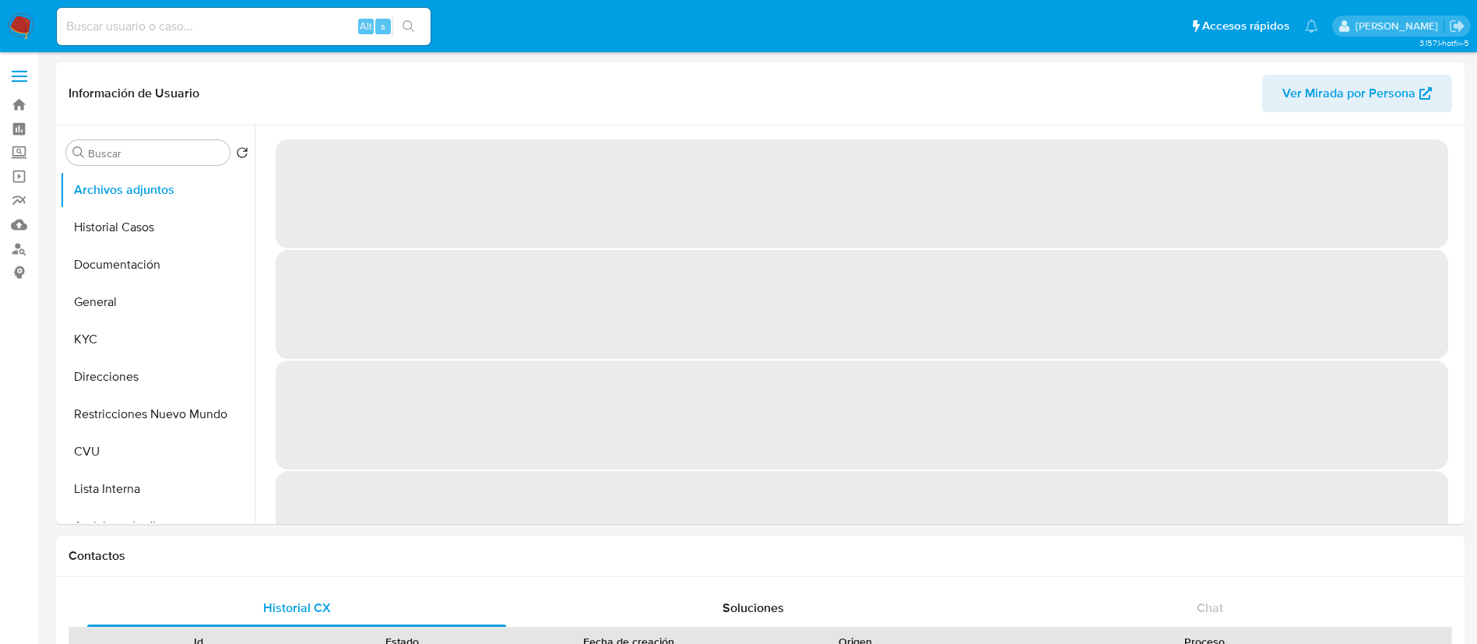
select select "10"
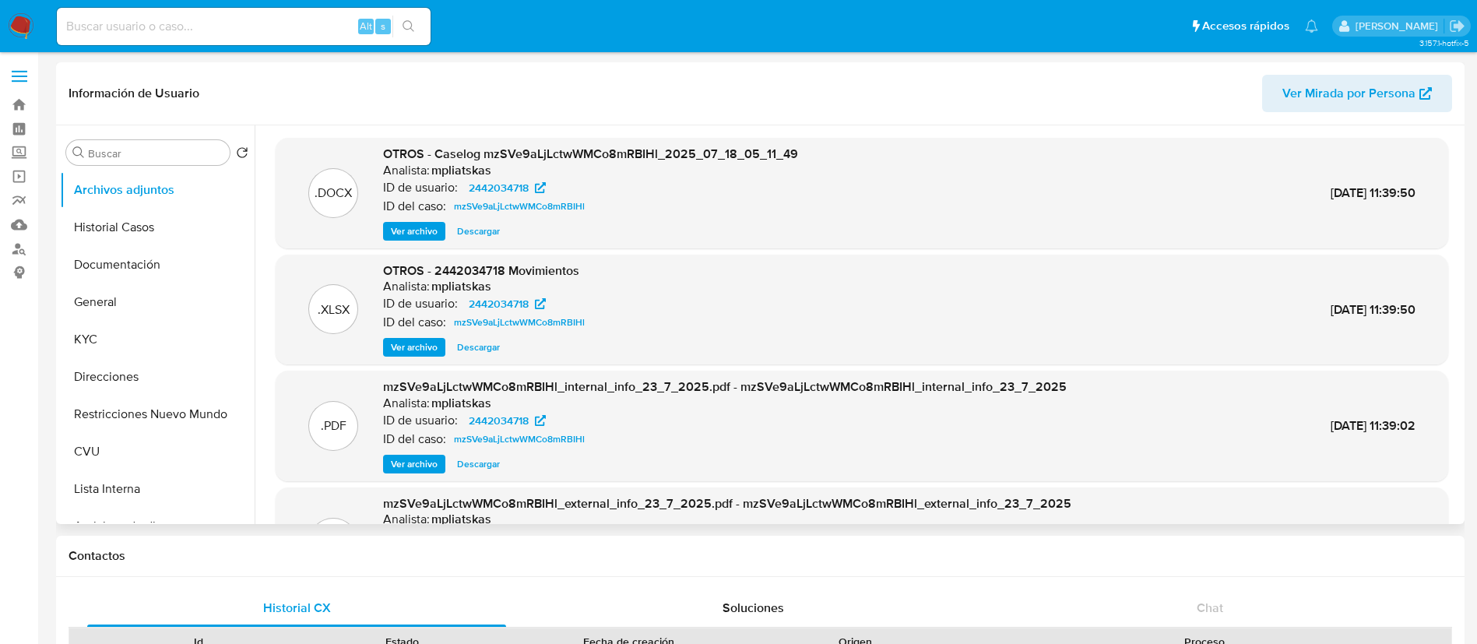
click at [418, 231] on span "Ver archivo" at bounding box center [414, 232] width 47 height 16
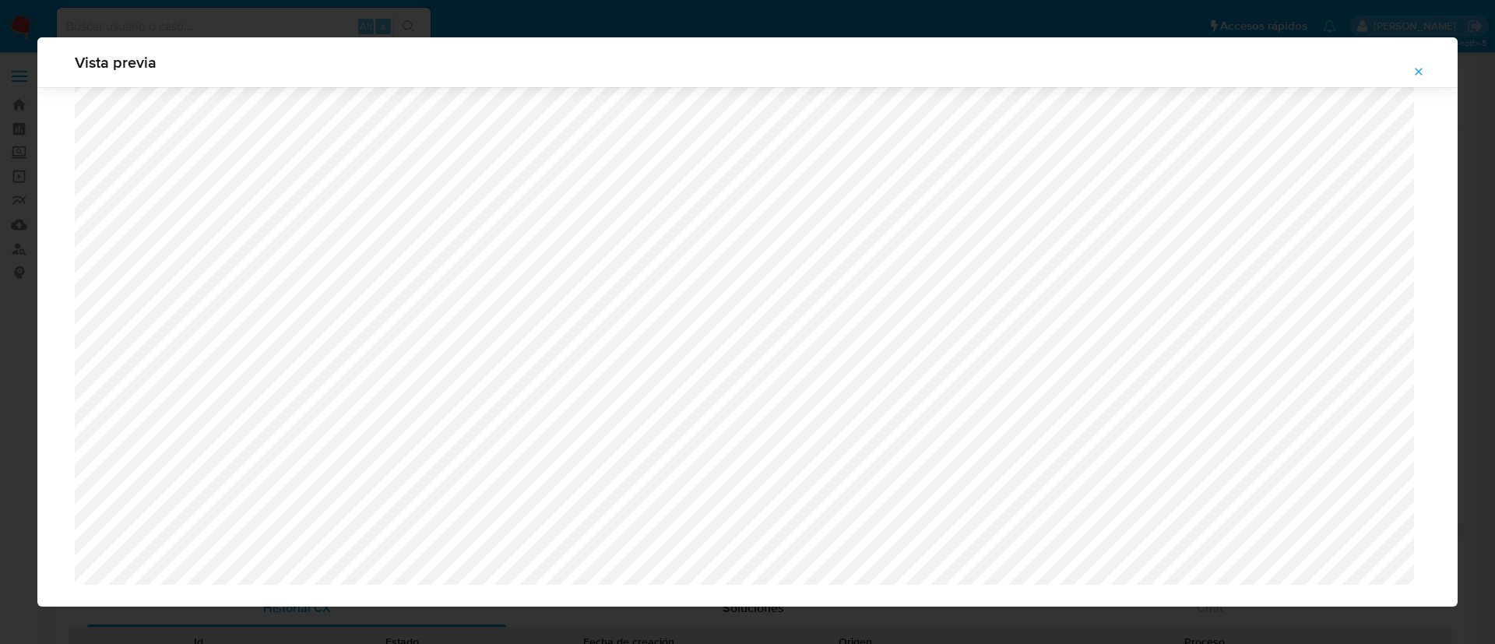
scroll to position [1181, 0]
